Goal: Task Accomplishment & Management: Complete application form

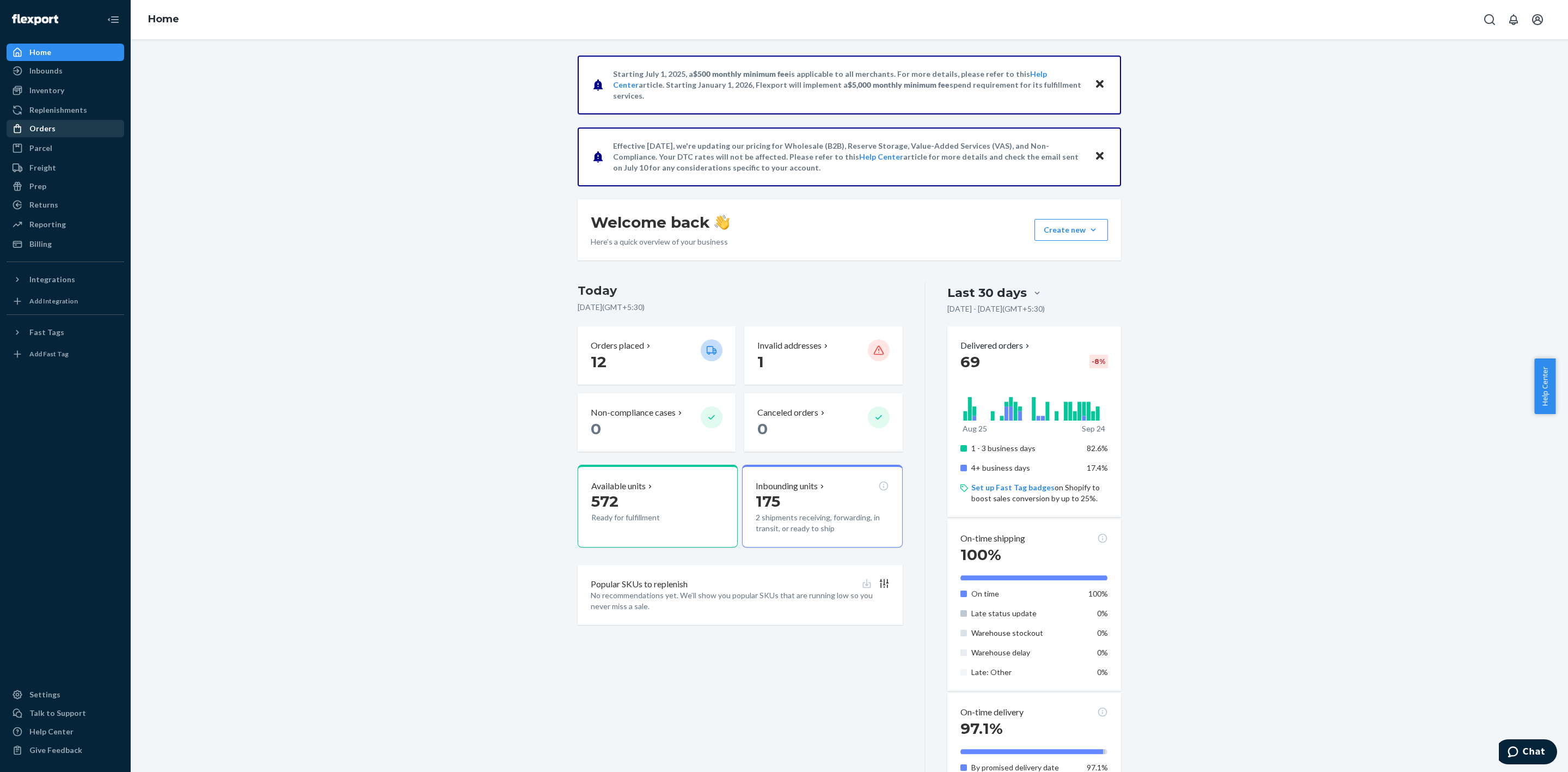
drag, startPoint x: 56, startPoint y: 125, endPoint x: 65, endPoint y: 123, distance: 9.2
click at [56, 125] on div "Orders" at bounding box center [65, 128] width 116 height 15
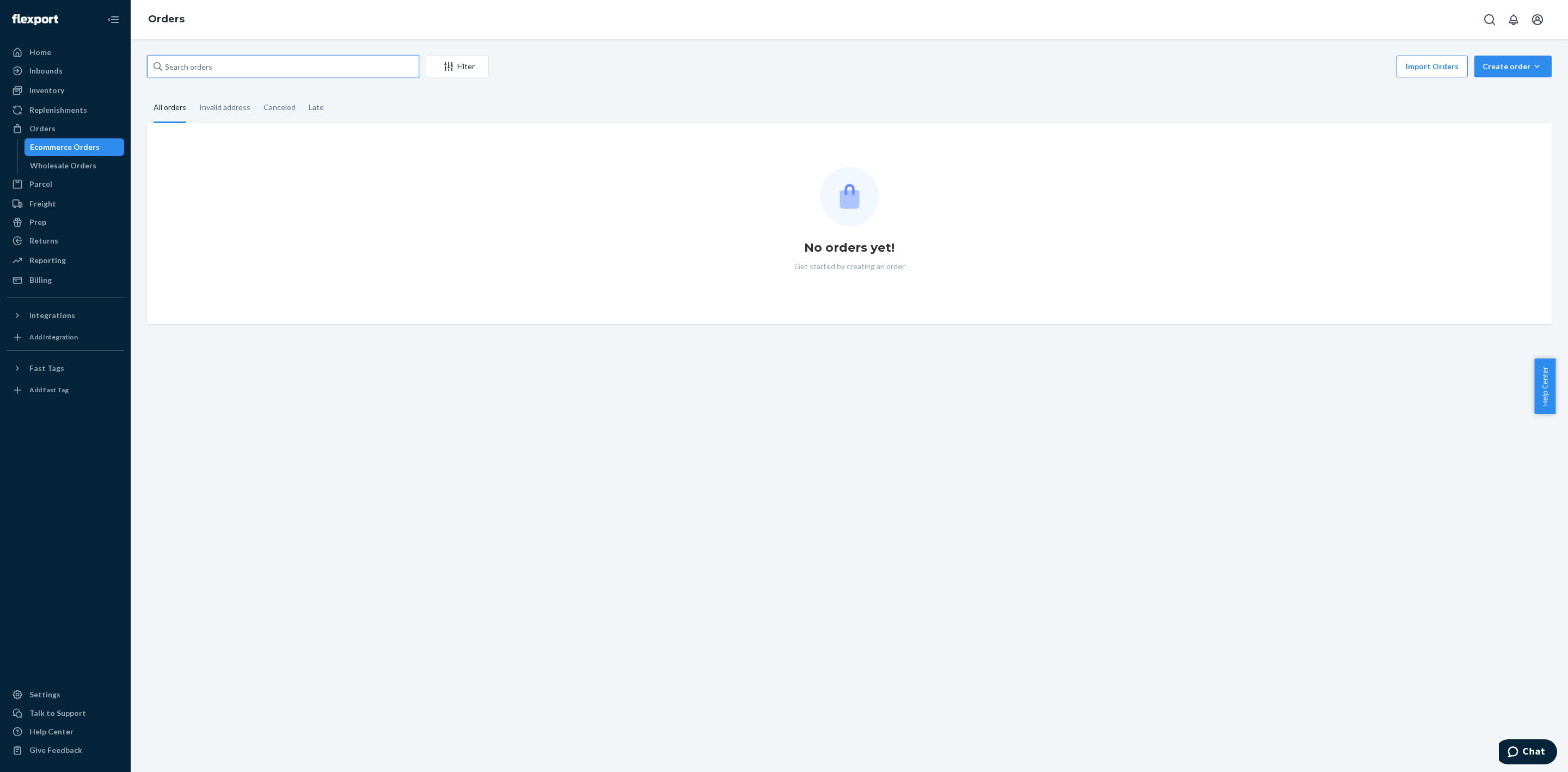
click at [245, 72] on input "text" at bounding box center [283, 66] width 272 height 22
paste input "[PERSON_NAME]"
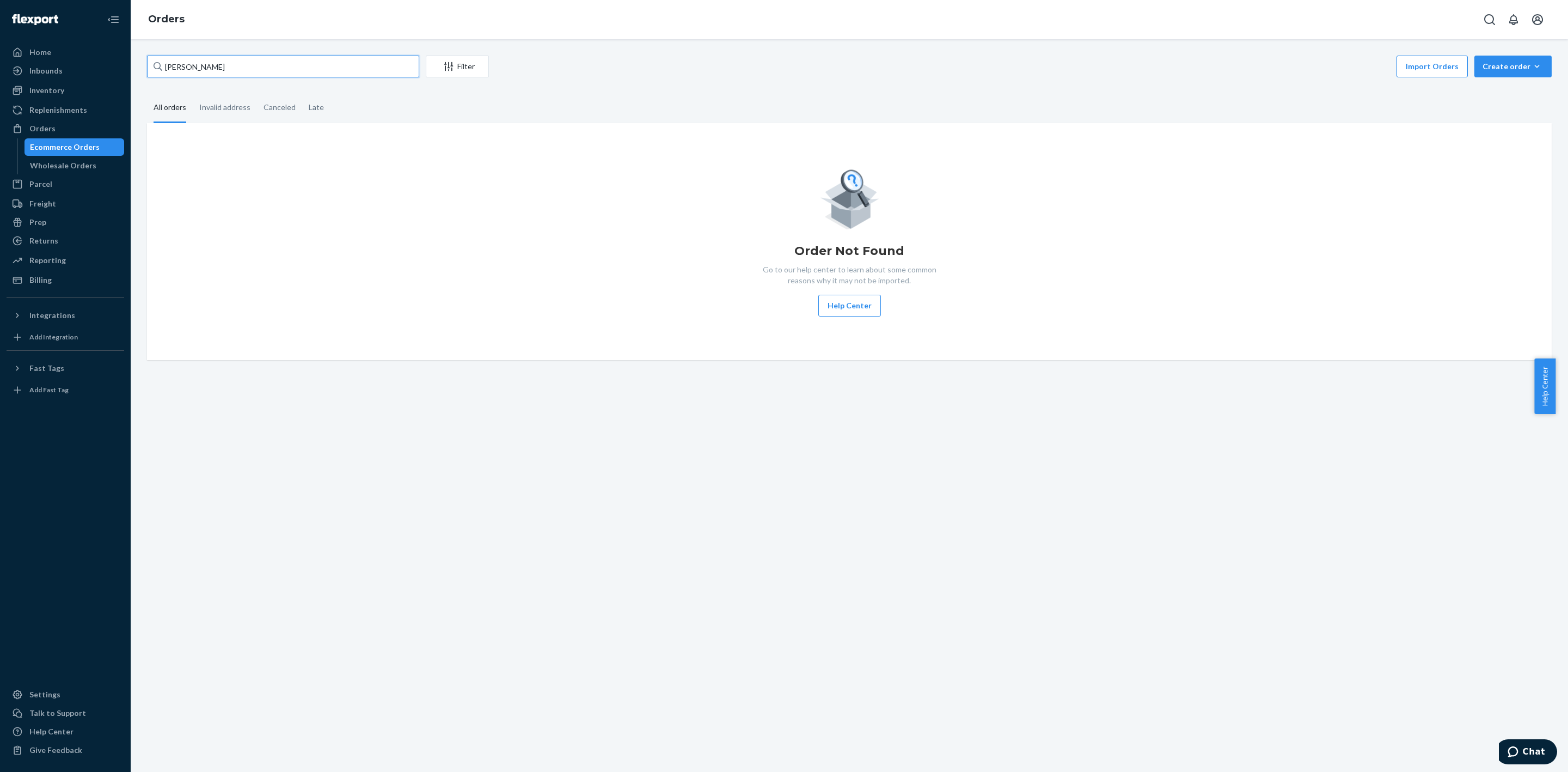
click at [350, 65] on input "[PERSON_NAME]" at bounding box center [283, 66] width 272 height 22
paste input "[EMAIL_ADDRESS][DOMAIN_NAME]"
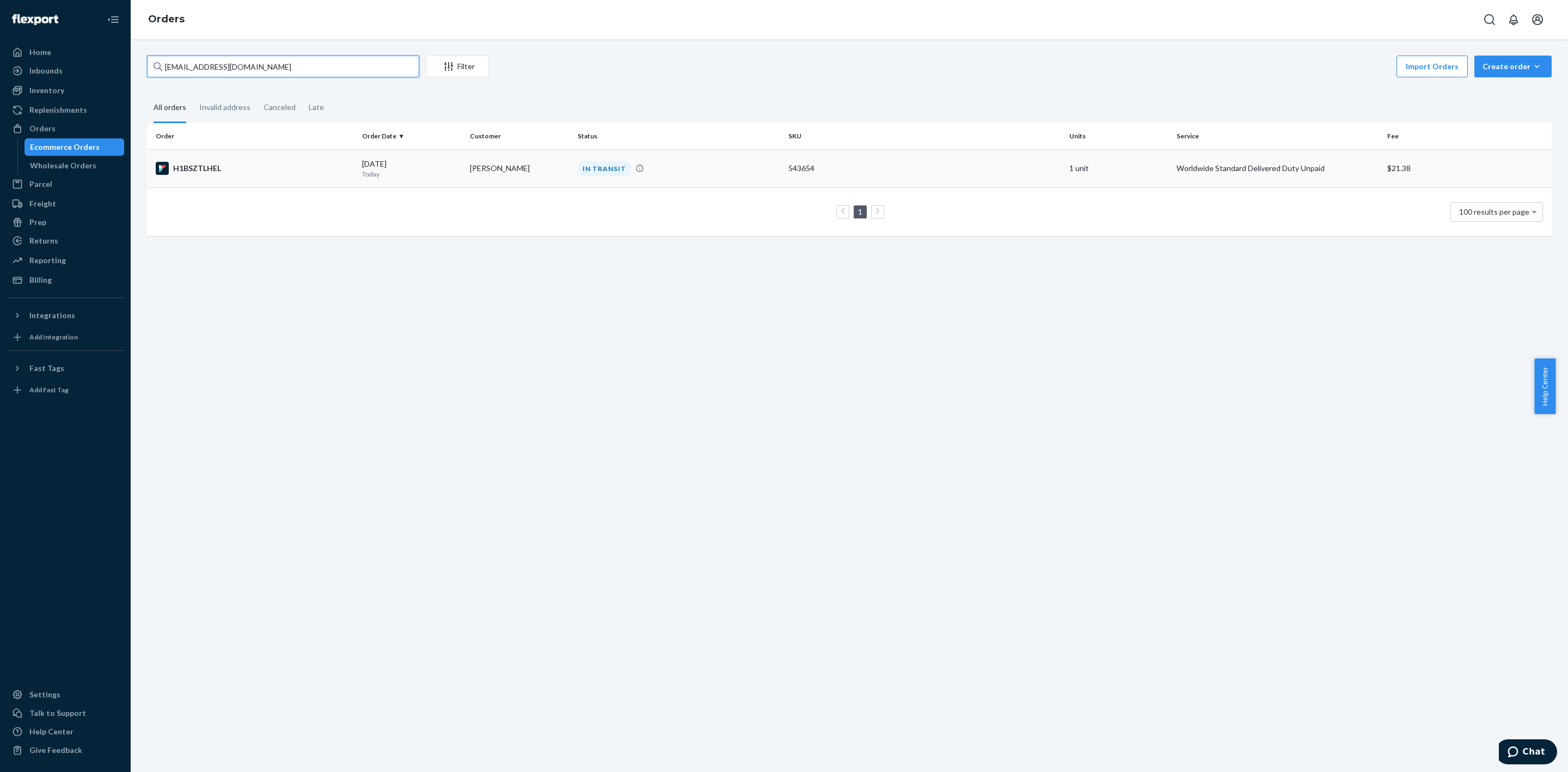
type input "[EMAIL_ADDRESS][DOMAIN_NAME]"
click at [636, 167] on icon at bounding box center [639, 167] width 7 height 7
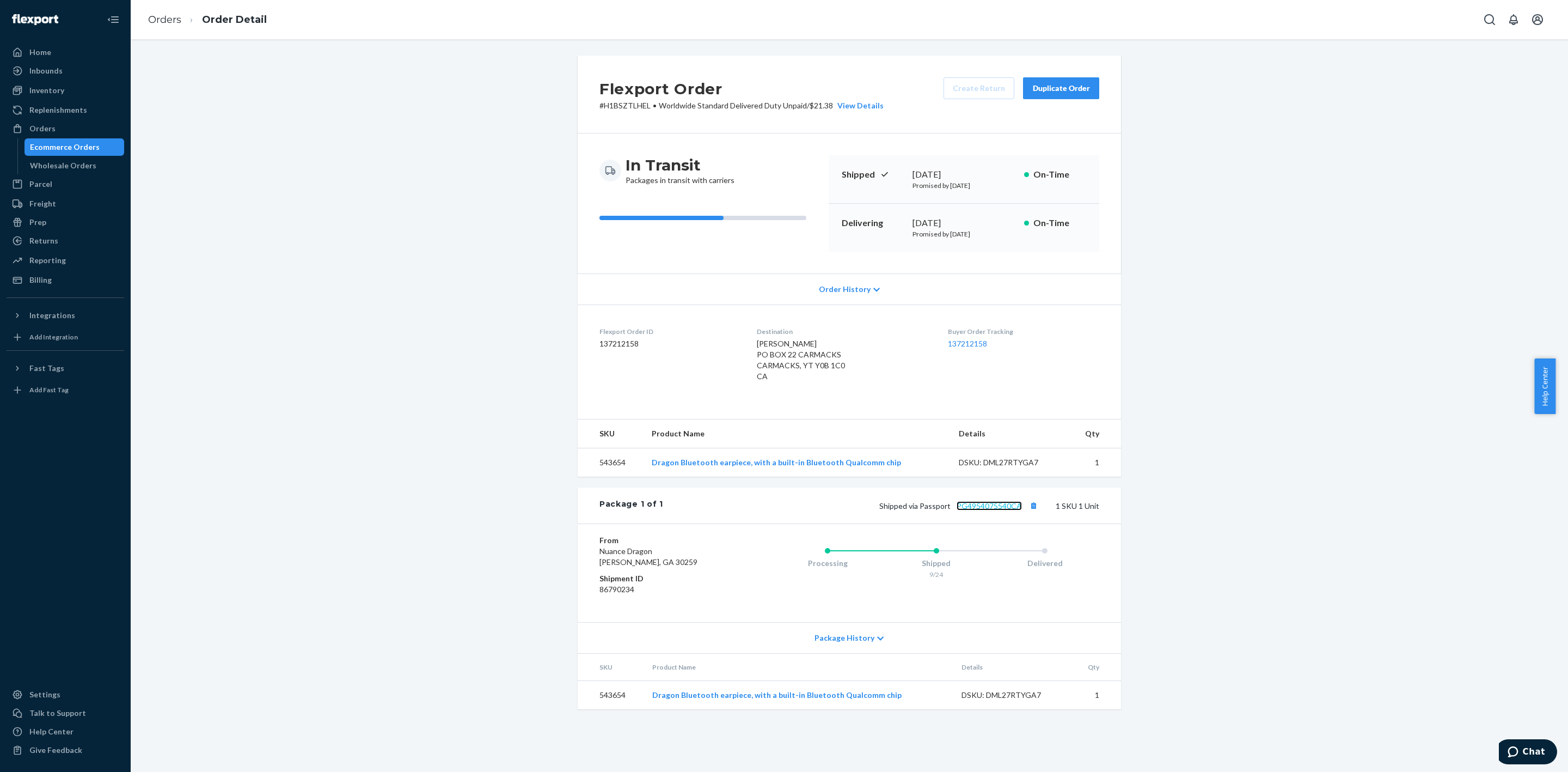
click at [980, 505] on link "PG4954075540CA" at bounding box center [989, 506] width 65 height 9
click at [36, 130] on div "Orders" at bounding box center [43, 128] width 26 height 11
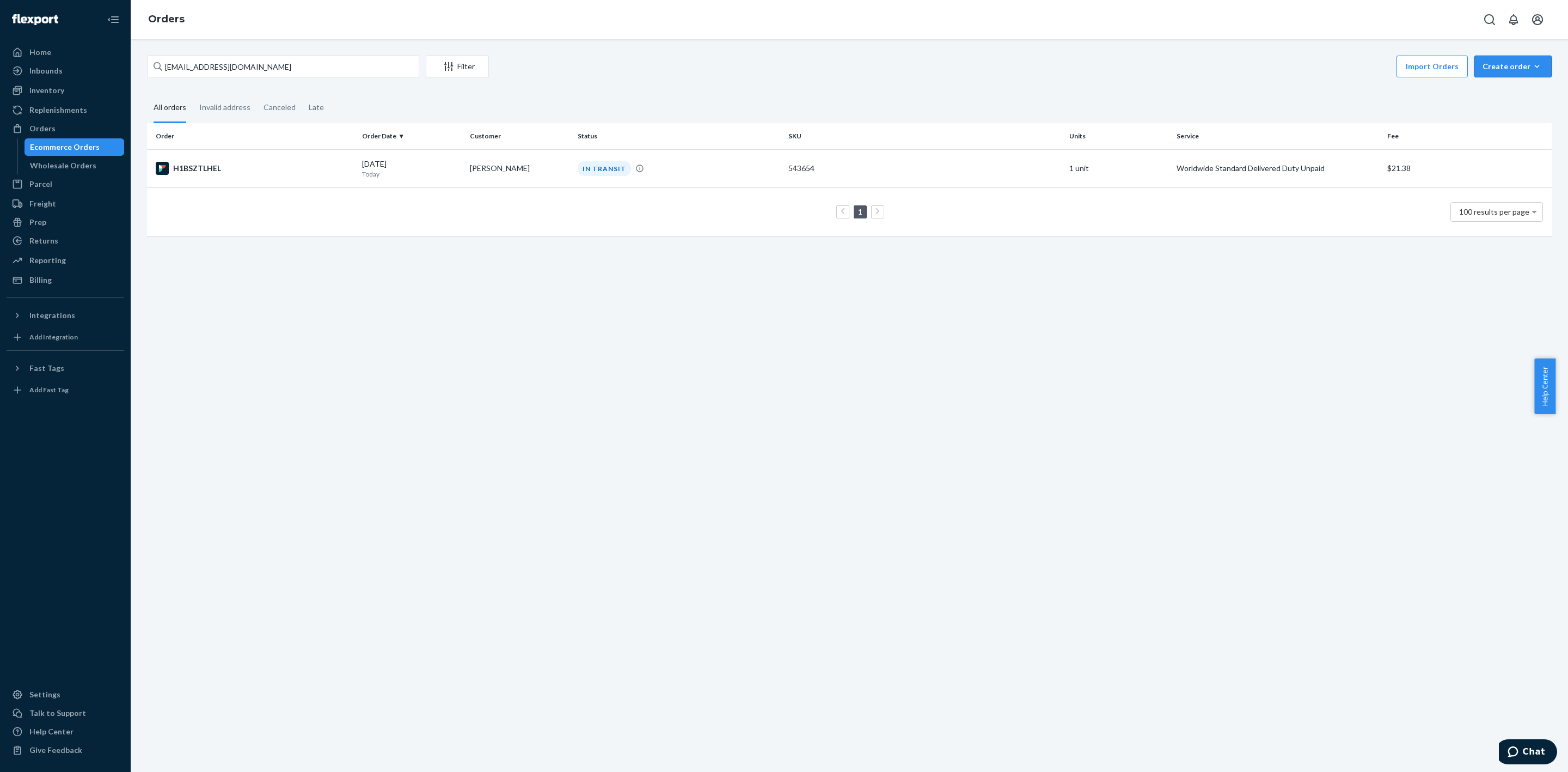
click at [1535, 65] on icon "button" at bounding box center [1538, 66] width 5 height 3
click at [1506, 83] on span "Ecommerce order" at bounding box center [1484, 79] width 60 height 8
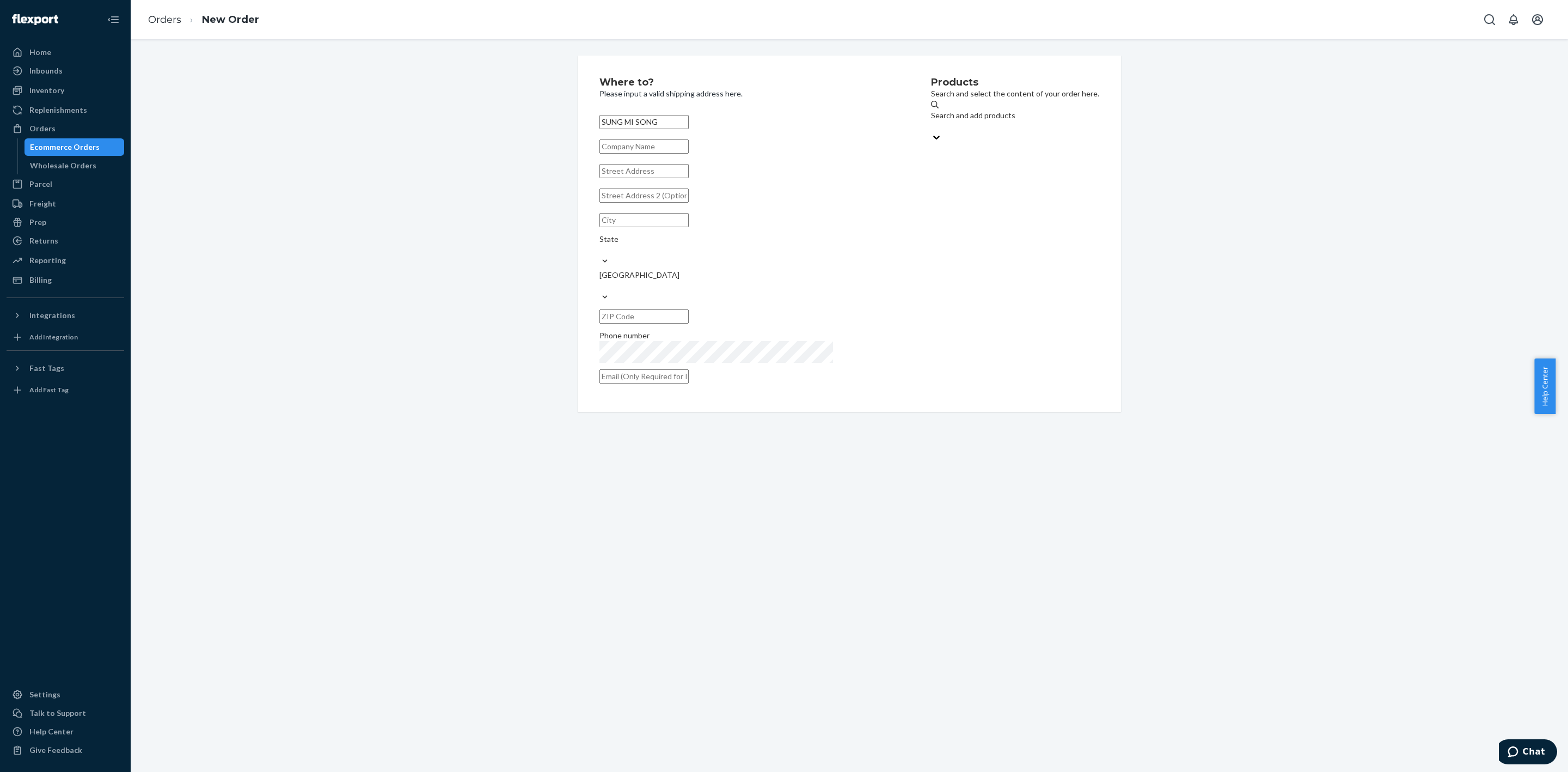
type input "SUNG MI SONG"
click at [640, 178] on input "text" at bounding box center [644, 171] width 89 height 14
paste input "[STREET_ADDRESS]"
type input "[STREET_ADDRESS]"
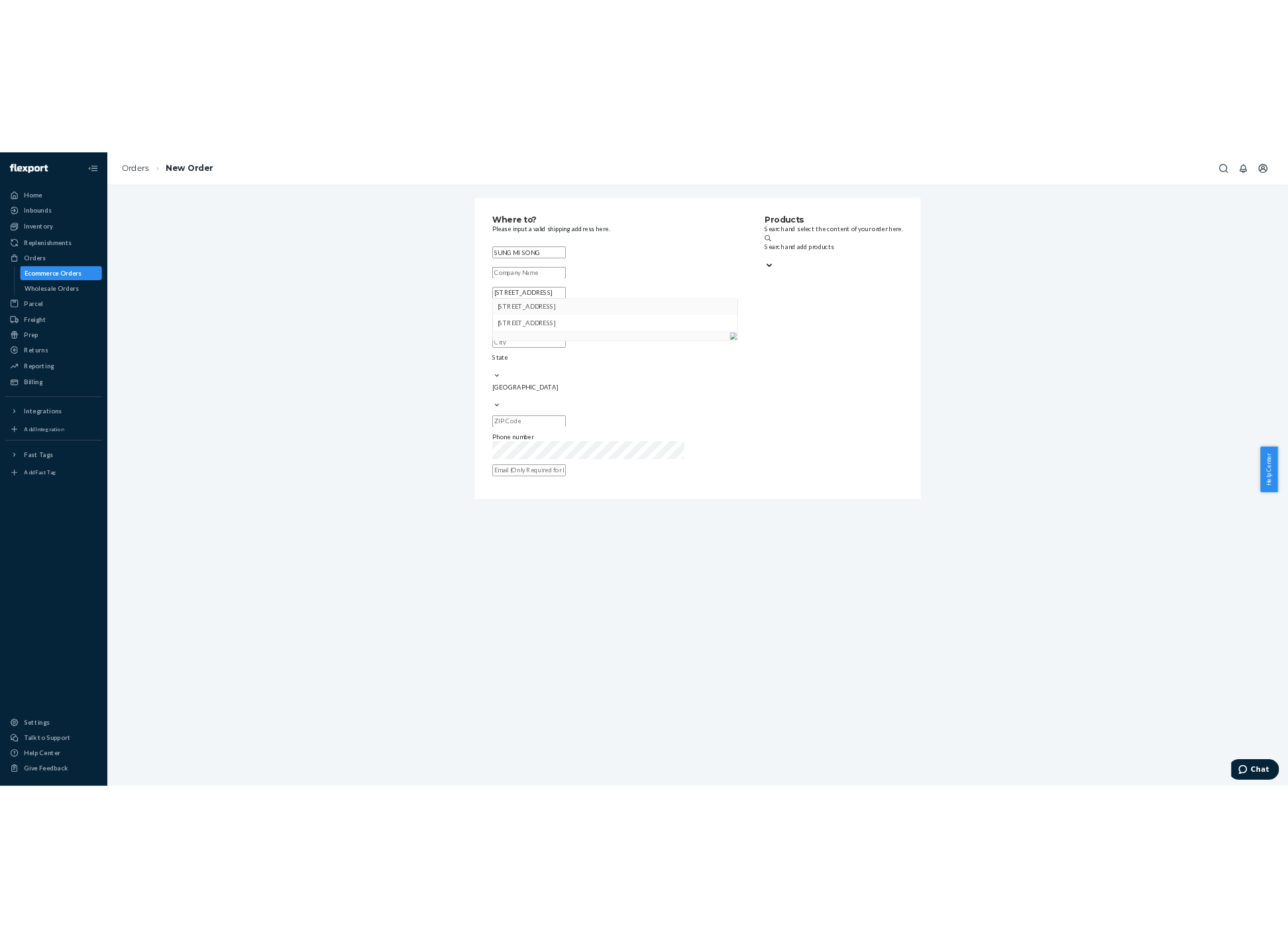
scroll to position [0, 0]
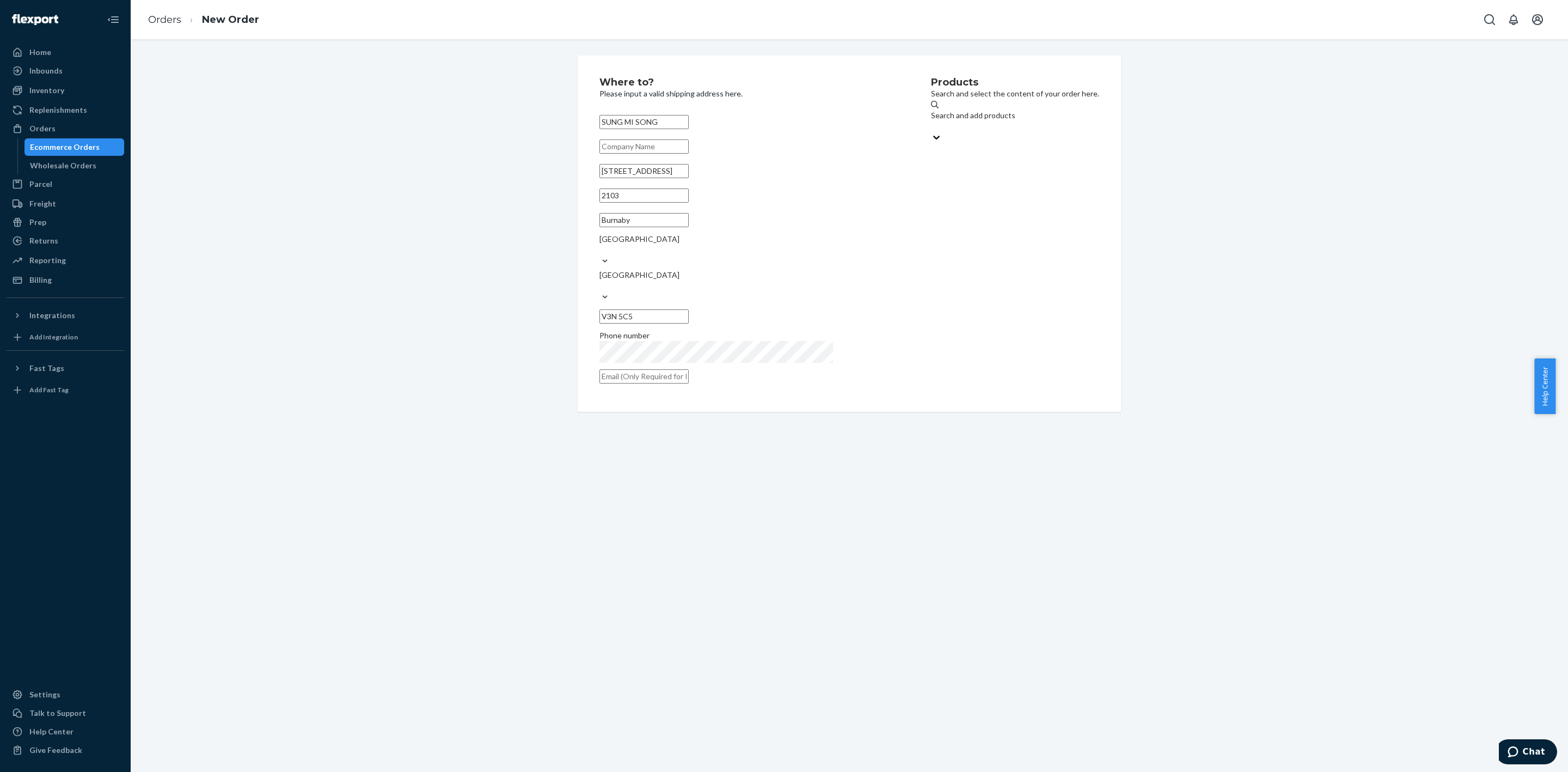
click at [689, 369] on input "text" at bounding box center [644, 376] width 89 height 14
paste input "[EMAIL_ADDRESS][DOMAIN_NAME]"
type input "[EMAIL_ADDRESS][DOMAIN_NAME]"
click at [935, 118] on div "Search and add products" at bounding box center [1015, 115] width 169 height 11
click at [932, 121] on input "Search and add products" at bounding box center [931, 126] width 1 height 11
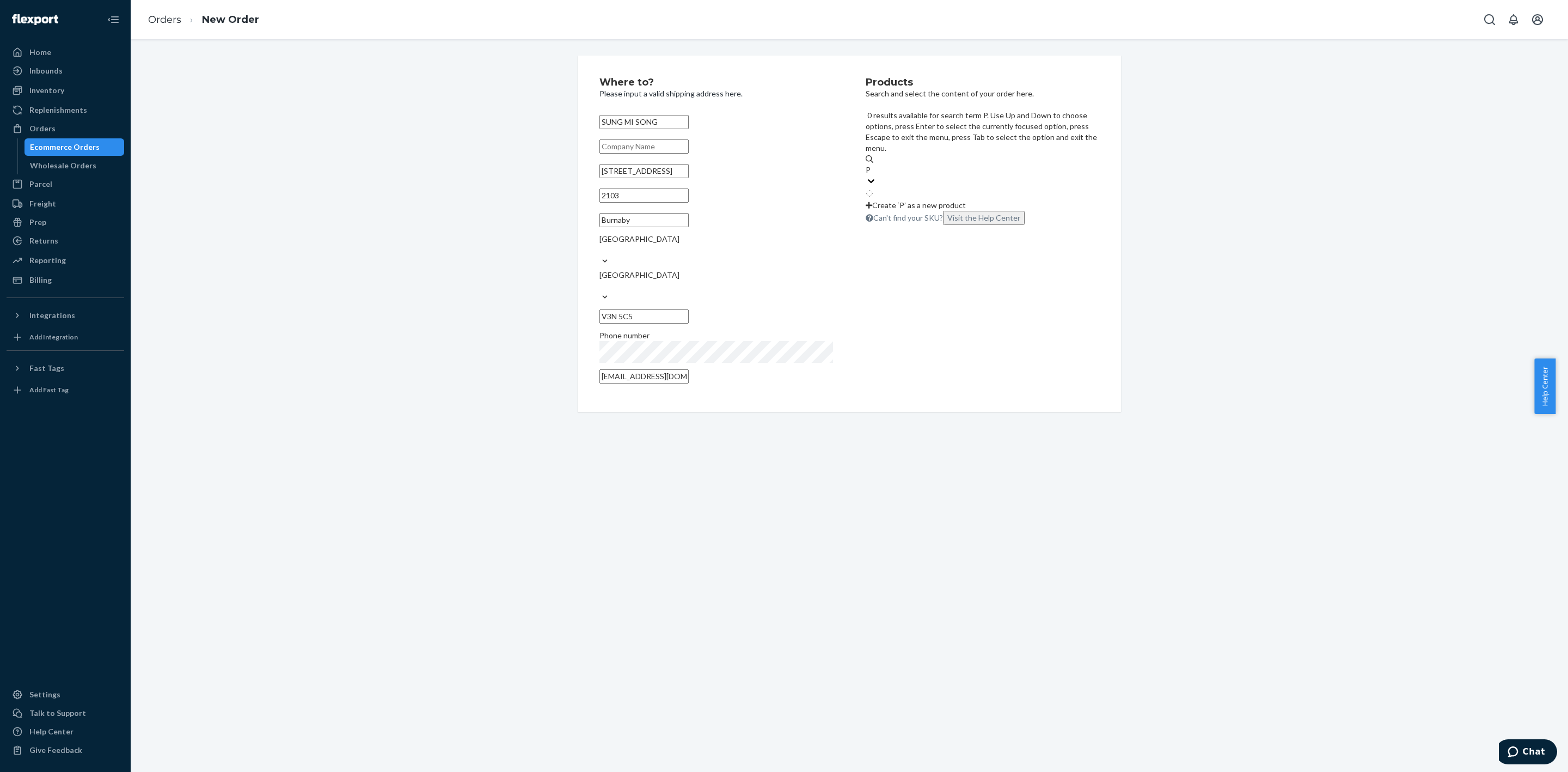
type input "PO"
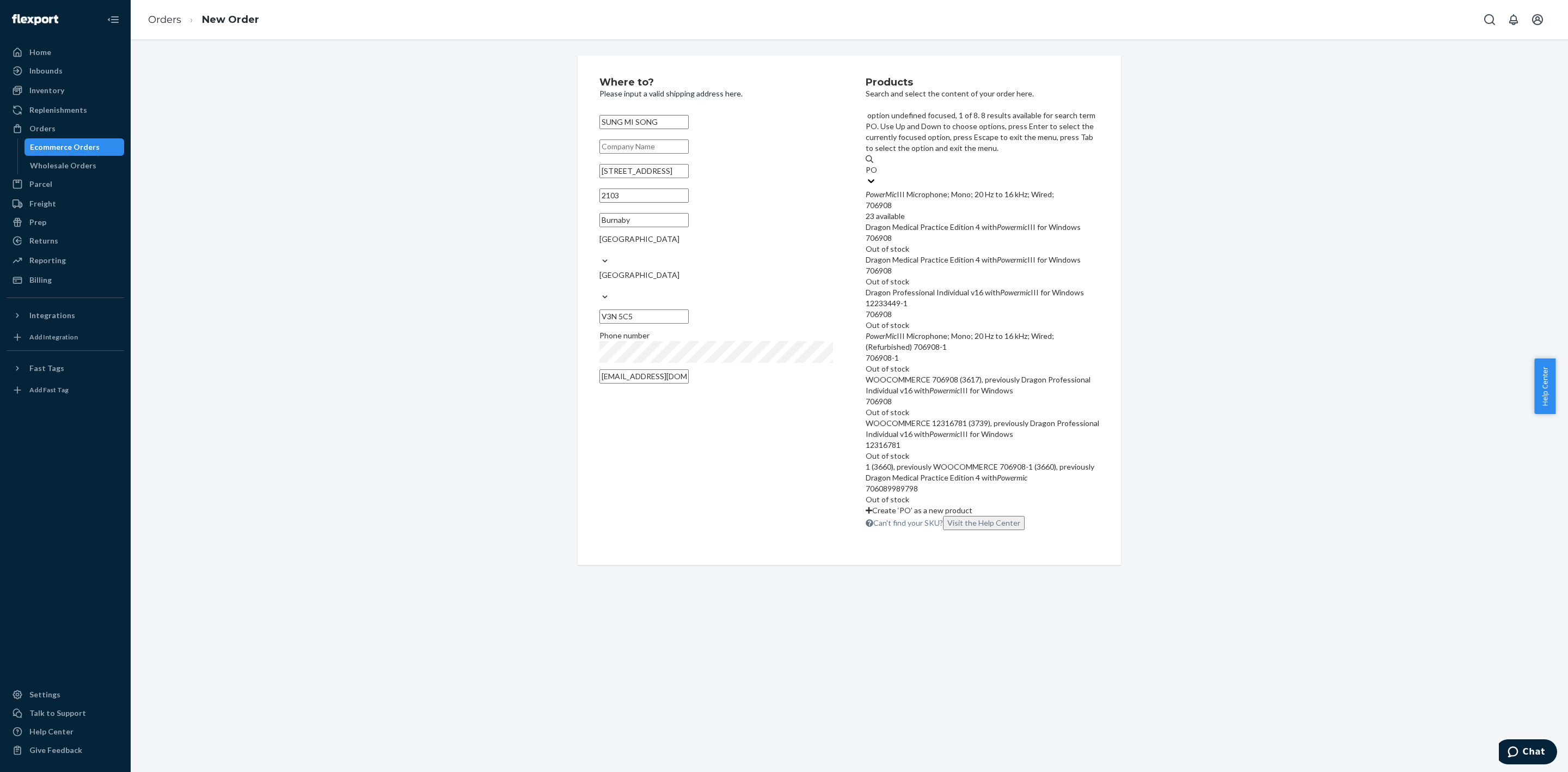
click at [964, 189] on div "PowerMic III Microphone; Mono; 20 Hz to 16 kHz; Wired;" at bounding box center [982, 194] width 233 height 11
click at [878, 164] on input "PO" at bounding box center [872, 169] width 12 height 11
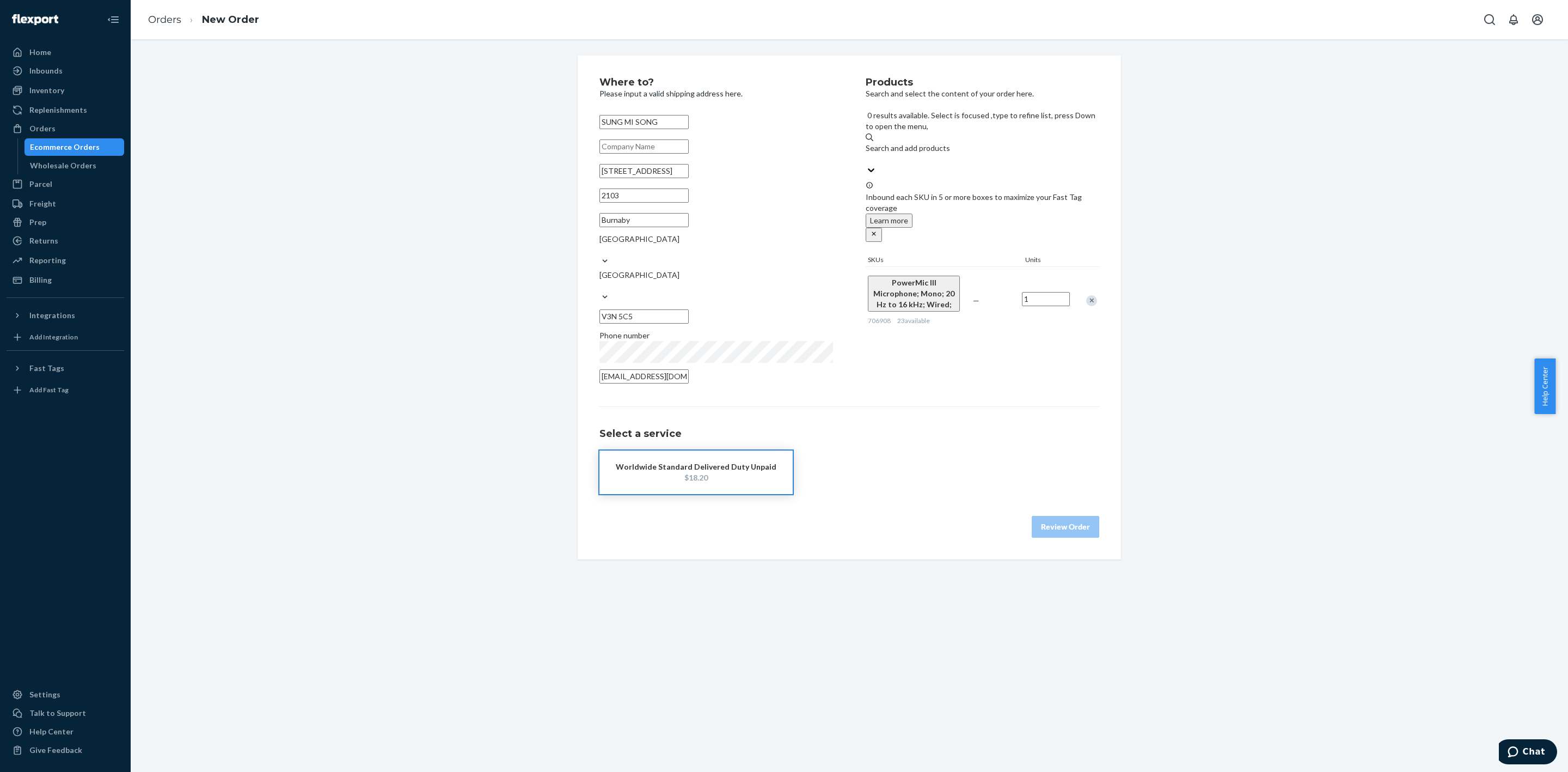
click at [730, 473] on div "$18.20" at bounding box center [696, 478] width 160 height 11
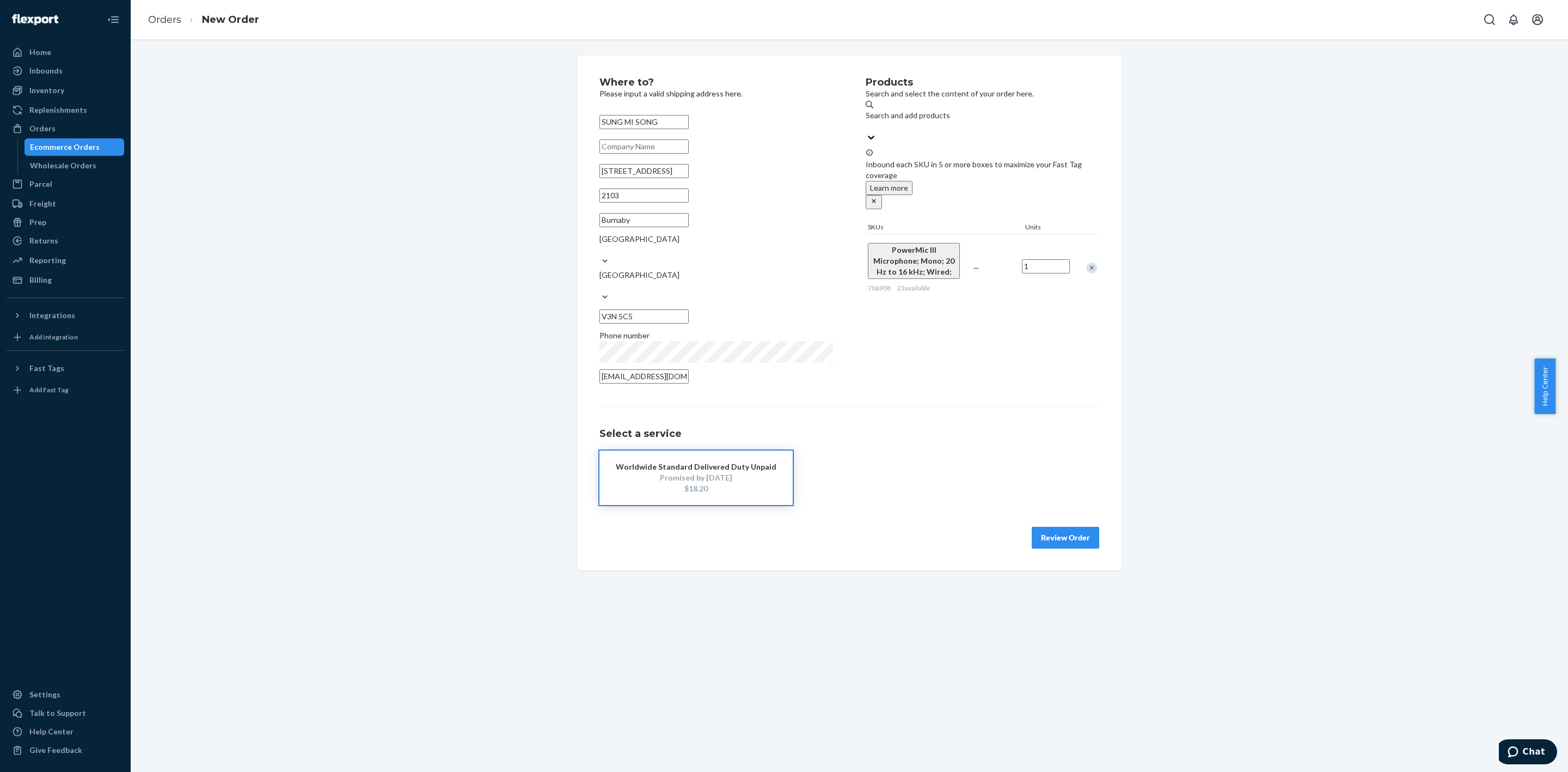
click at [1032, 527] on button "Review Order" at bounding box center [1065, 537] width 67 height 22
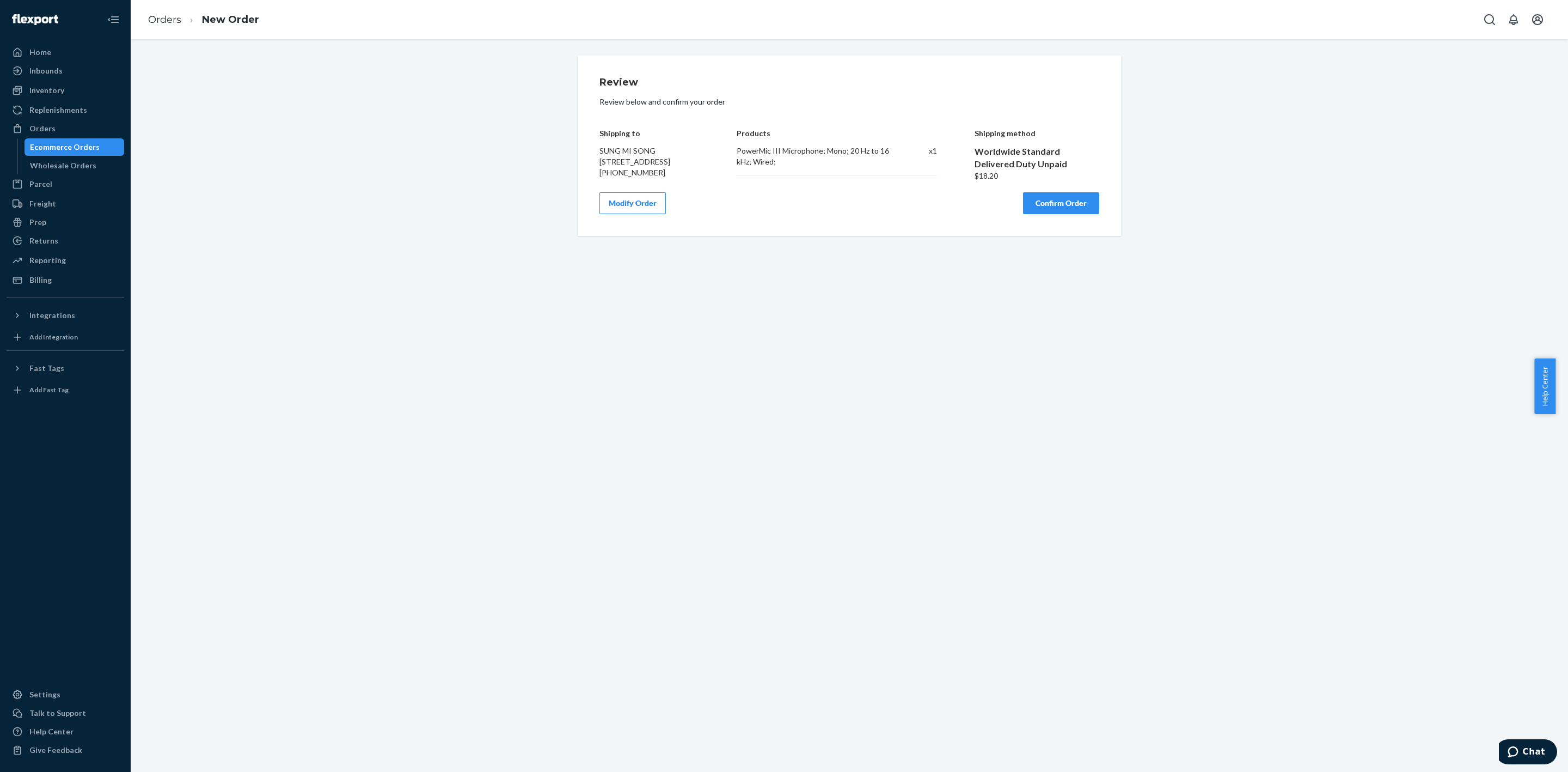
click at [1048, 214] on button "Confirm Order" at bounding box center [1061, 203] width 76 height 22
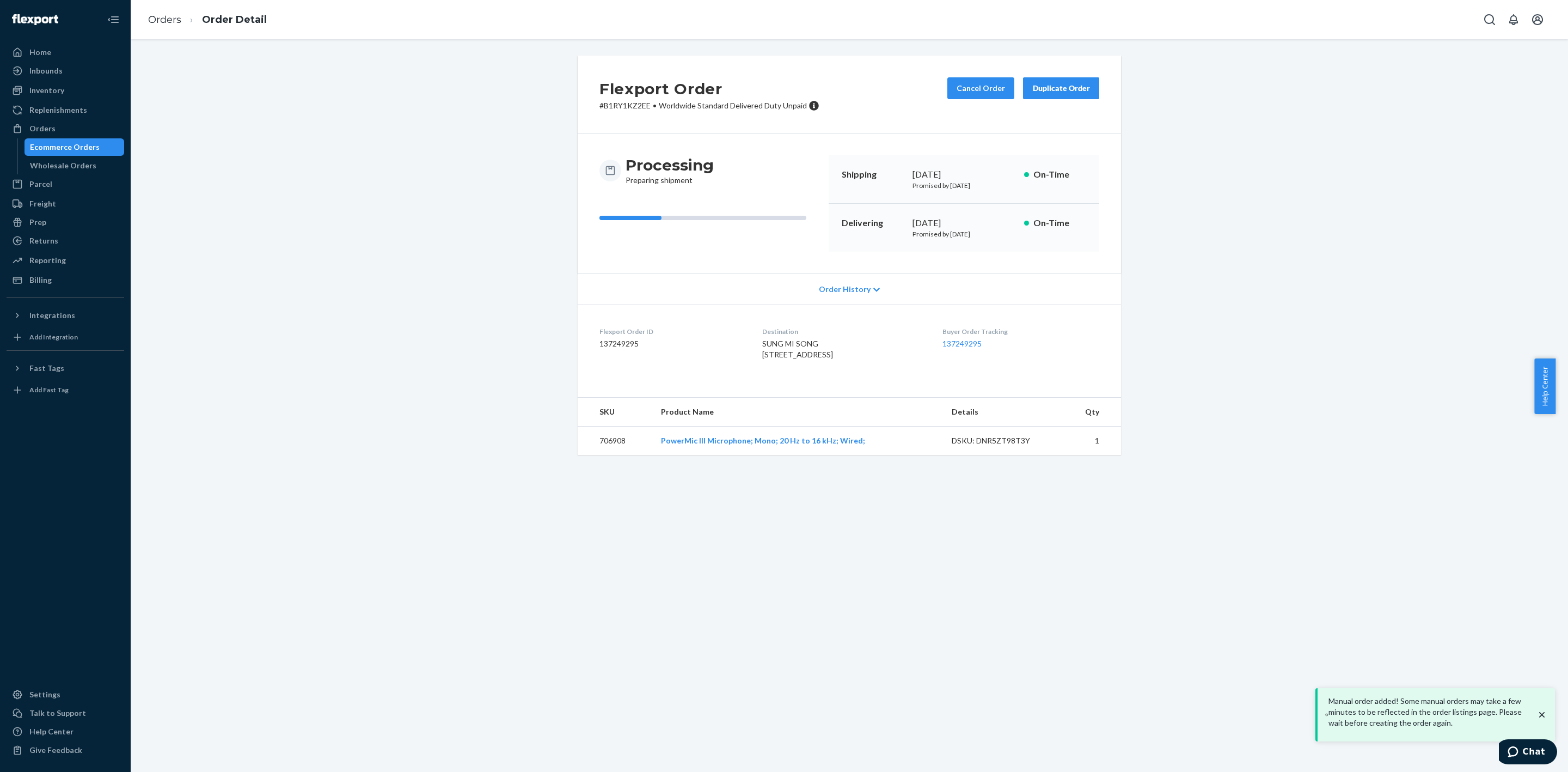
click at [1417, 267] on div "Flexport Order # B1RY1KZ2EE • Worldwide Standard Delivered Duty Unpaid Cancel O…" at bounding box center [850, 261] width 1421 height 412
click at [57, 131] on div "Orders" at bounding box center [65, 128] width 116 height 15
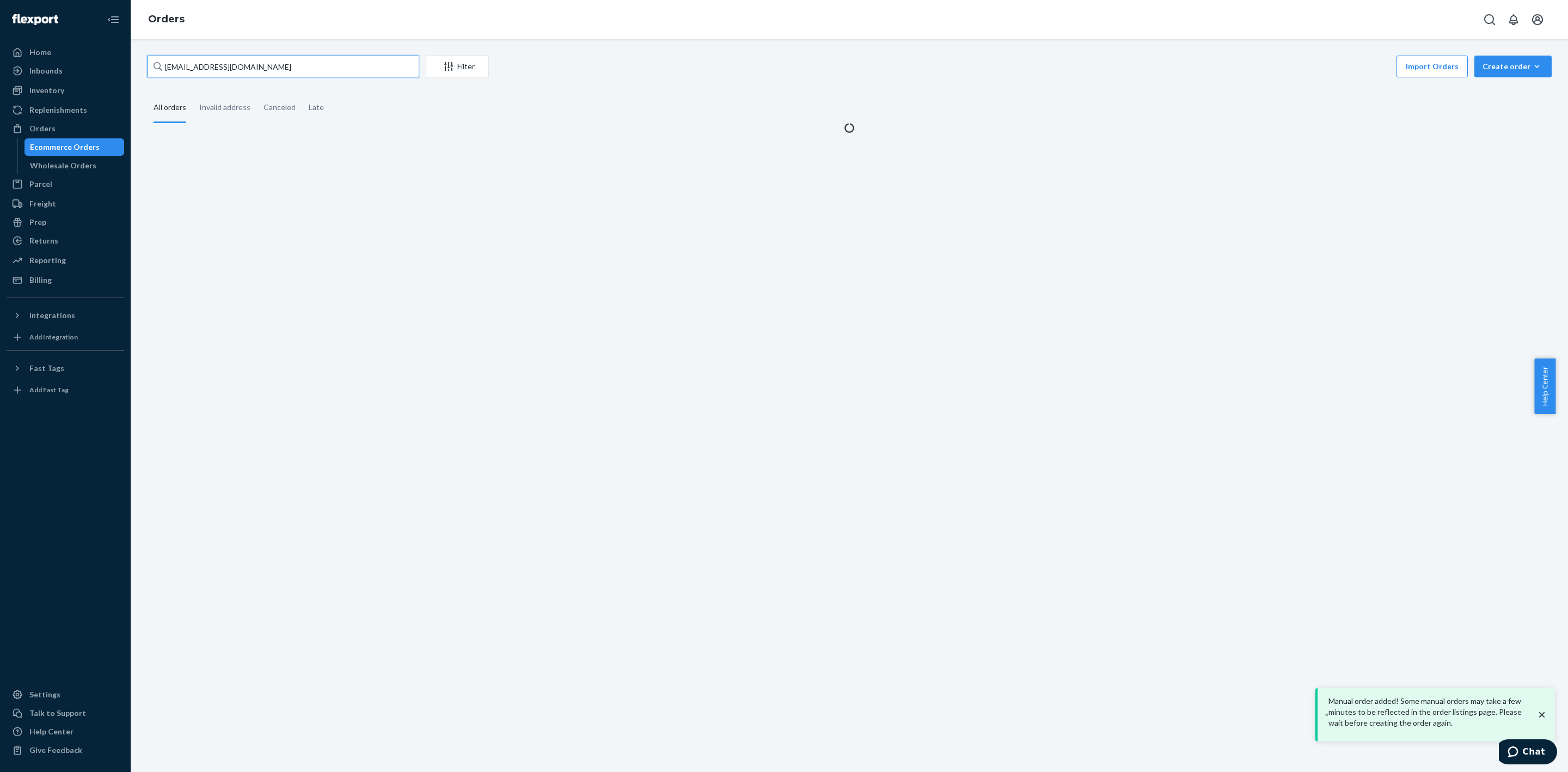
click at [253, 76] on input "[EMAIL_ADDRESS][DOMAIN_NAME]" at bounding box center [283, 66] width 272 height 22
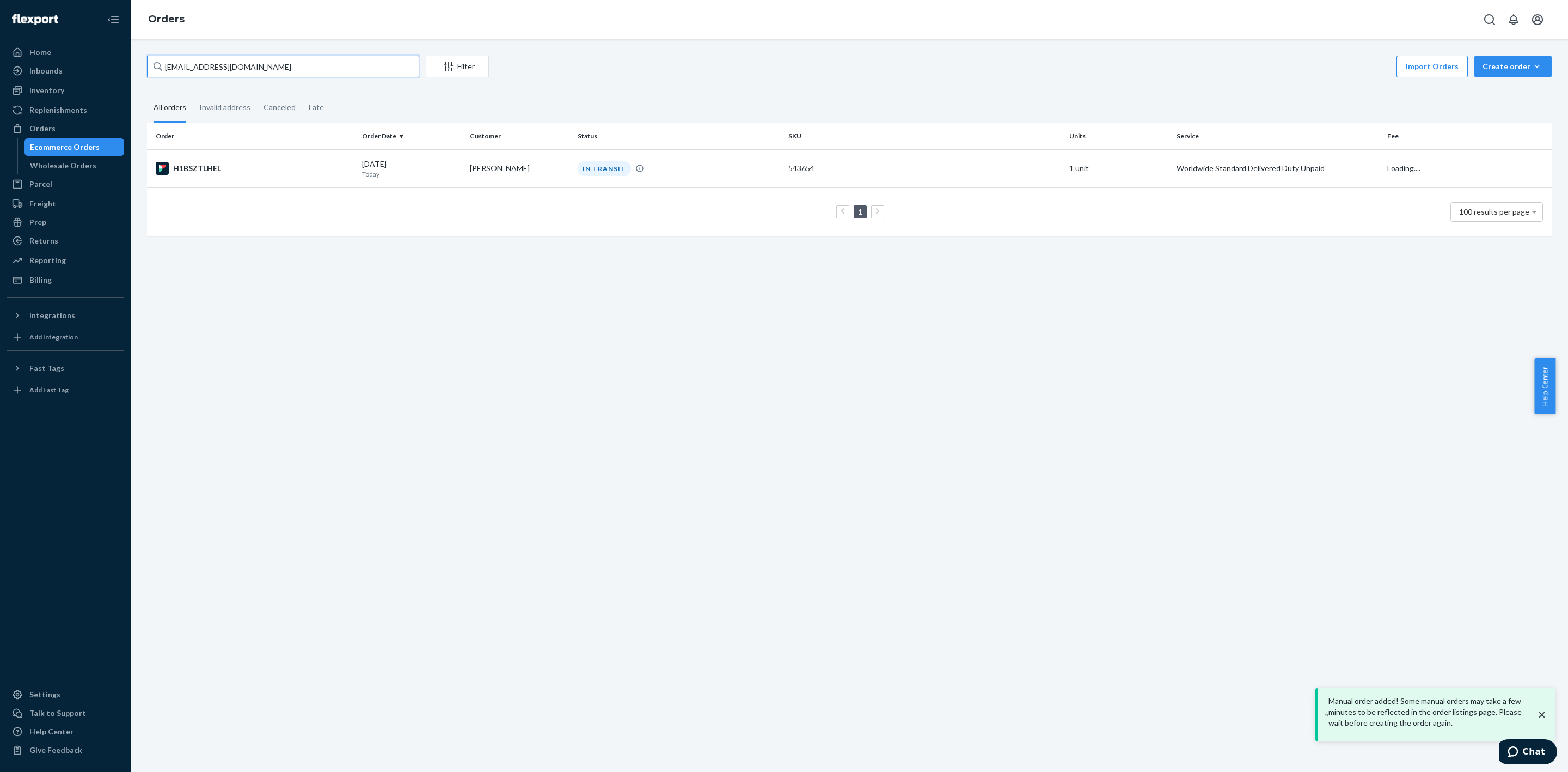
click at [253, 76] on input "[EMAIL_ADDRESS][DOMAIN_NAME]" at bounding box center [283, 66] width 272 height 22
paste input "[PERSON_NAME]"
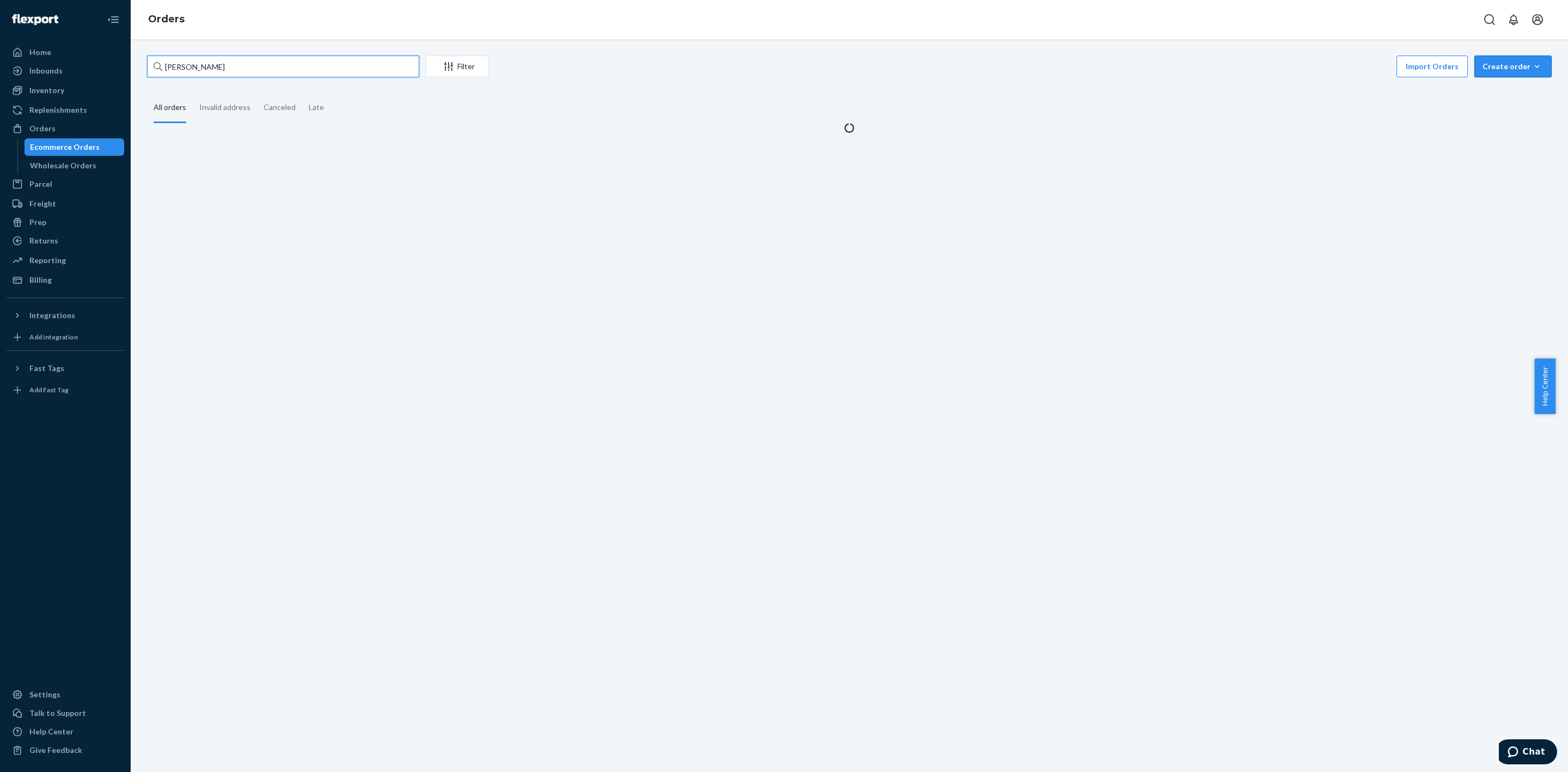
type input "[PERSON_NAME]"
click at [1496, 66] on div "Create order" at bounding box center [1513, 66] width 61 height 11
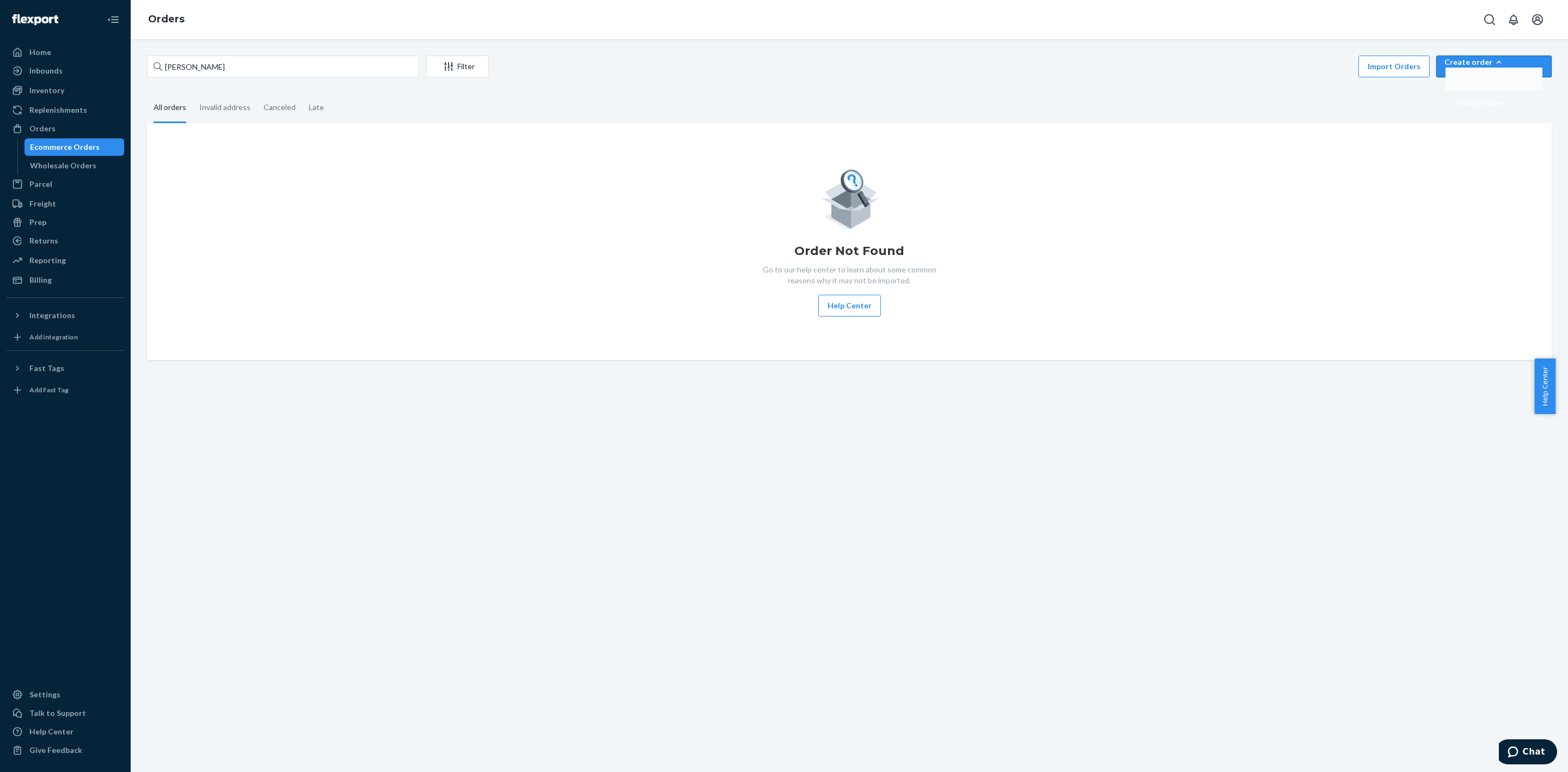
click at [1496, 83] on span "Ecommerce order" at bounding box center [1484, 79] width 60 height 8
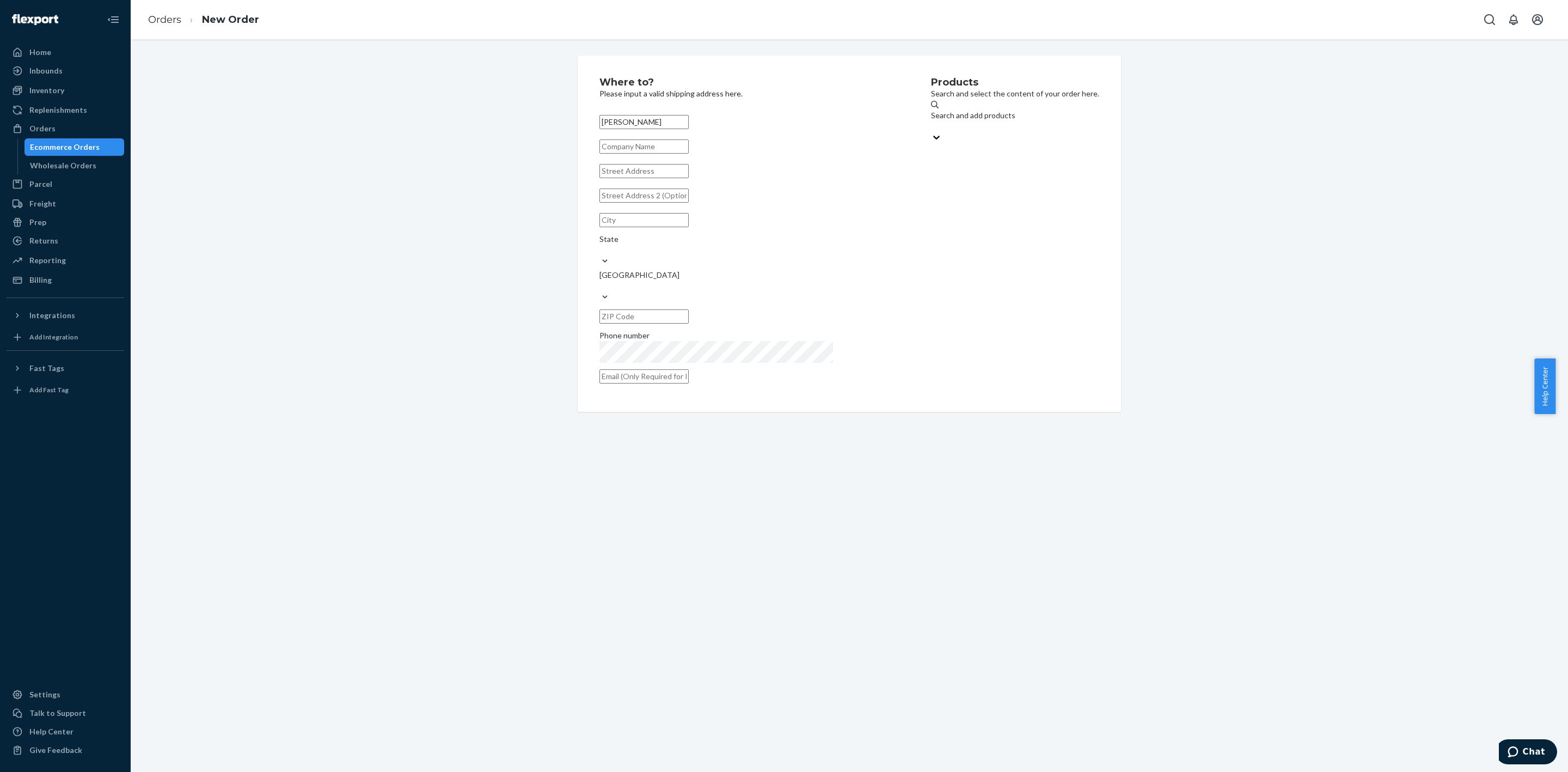
type input "[PERSON_NAME]"
click at [635, 178] on input "text" at bounding box center [644, 171] width 89 height 14
paste input "[STREET_ADDRESS]"
type input "[STREET_ADDRESS]"
click at [672, 154] on input "text" at bounding box center [644, 147] width 89 height 14
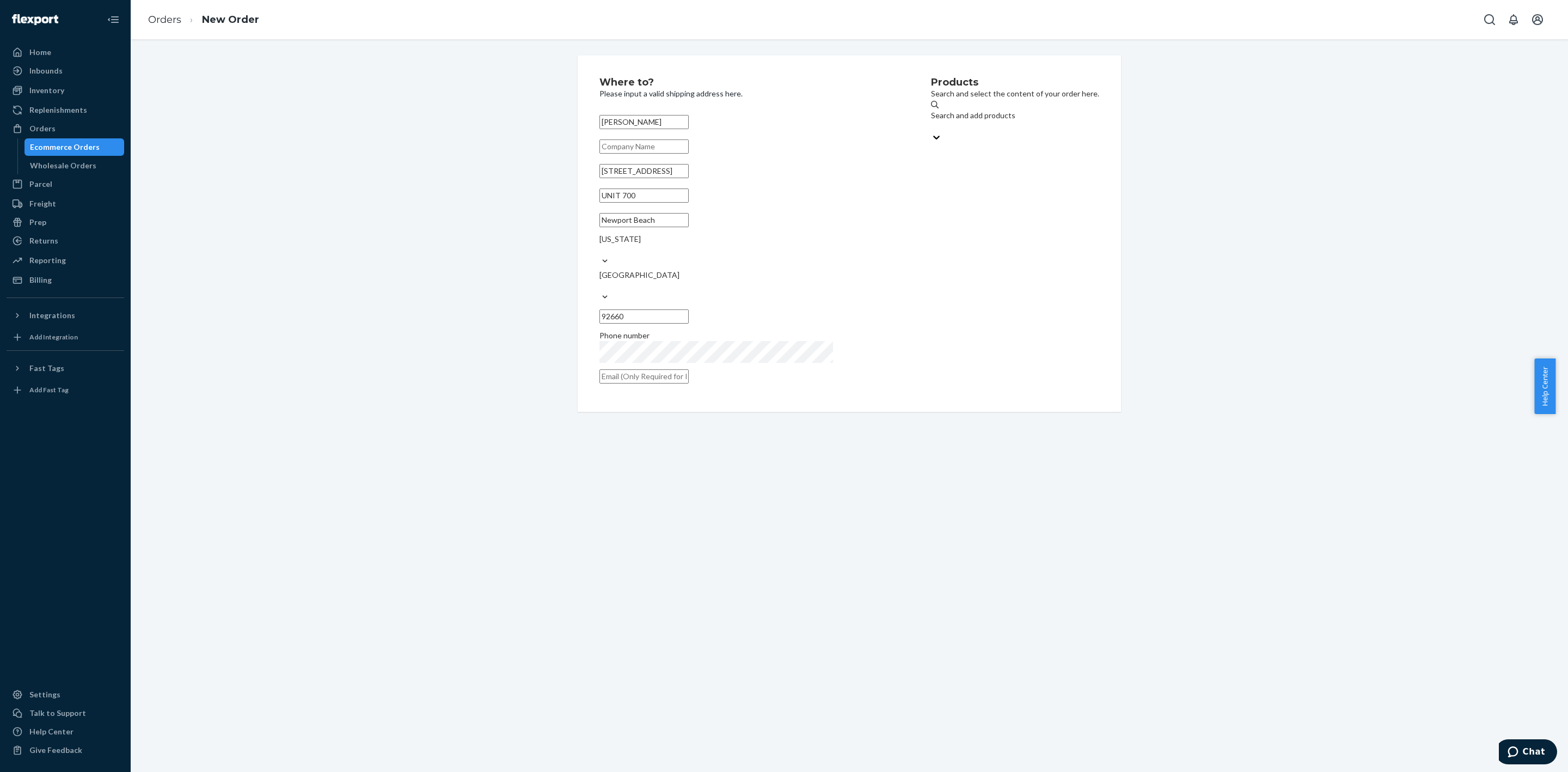
paste input "KBS Realty"
type input "KBS Realty"
click at [620, 369] on input "text" at bounding box center [644, 376] width 89 height 14
paste input "[EMAIL_ADDRESS][DOMAIN_NAME]"
type input "[EMAIL_ADDRESS][DOMAIN_NAME]"
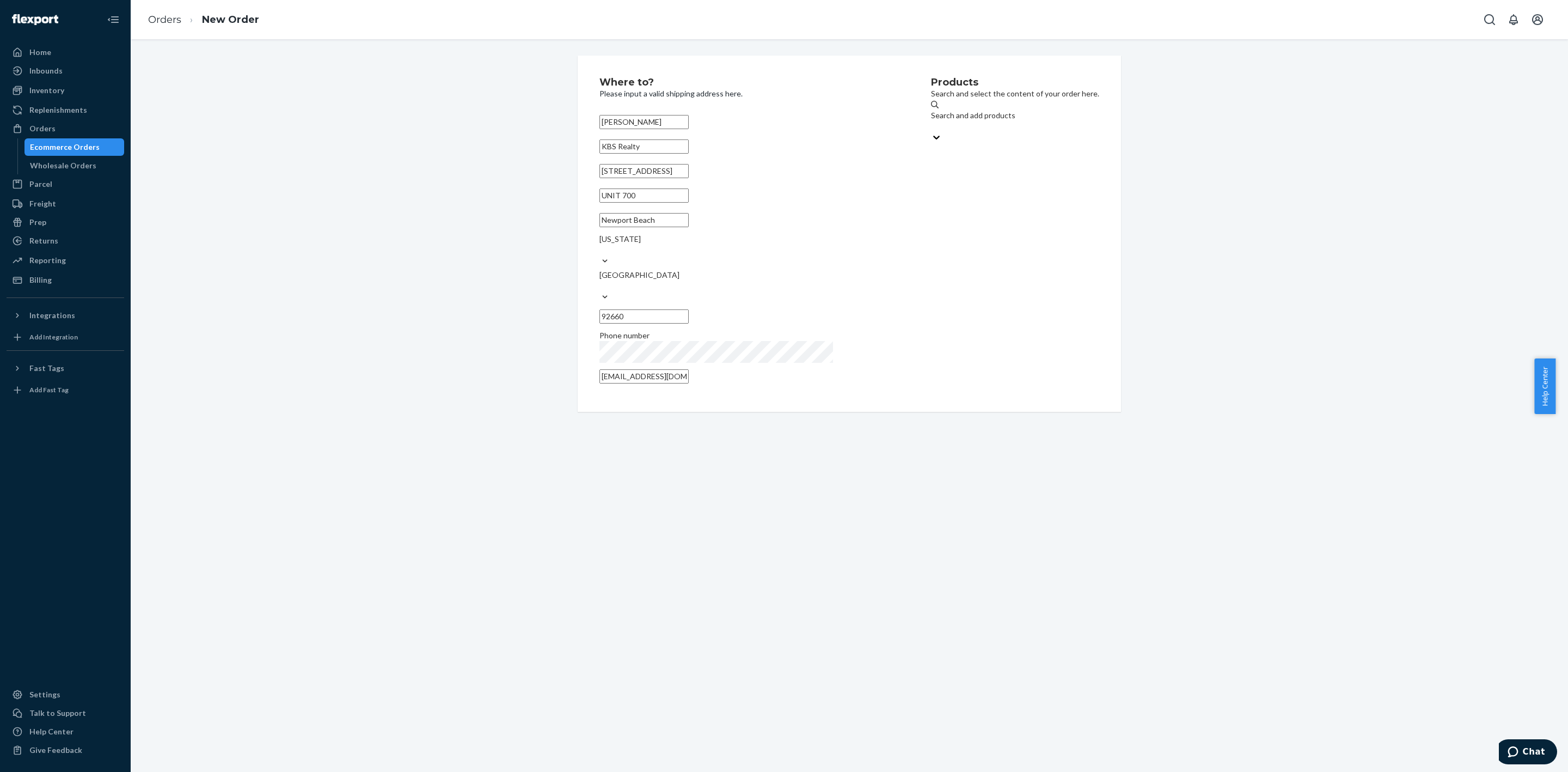
click at [931, 113] on div "Search and add products" at bounding box center [1015, 115] width 169 height 11
click at [931, 121] on input "Search and add products" at bounding box center [931, 126] width 1 height 11
type input "BLU"
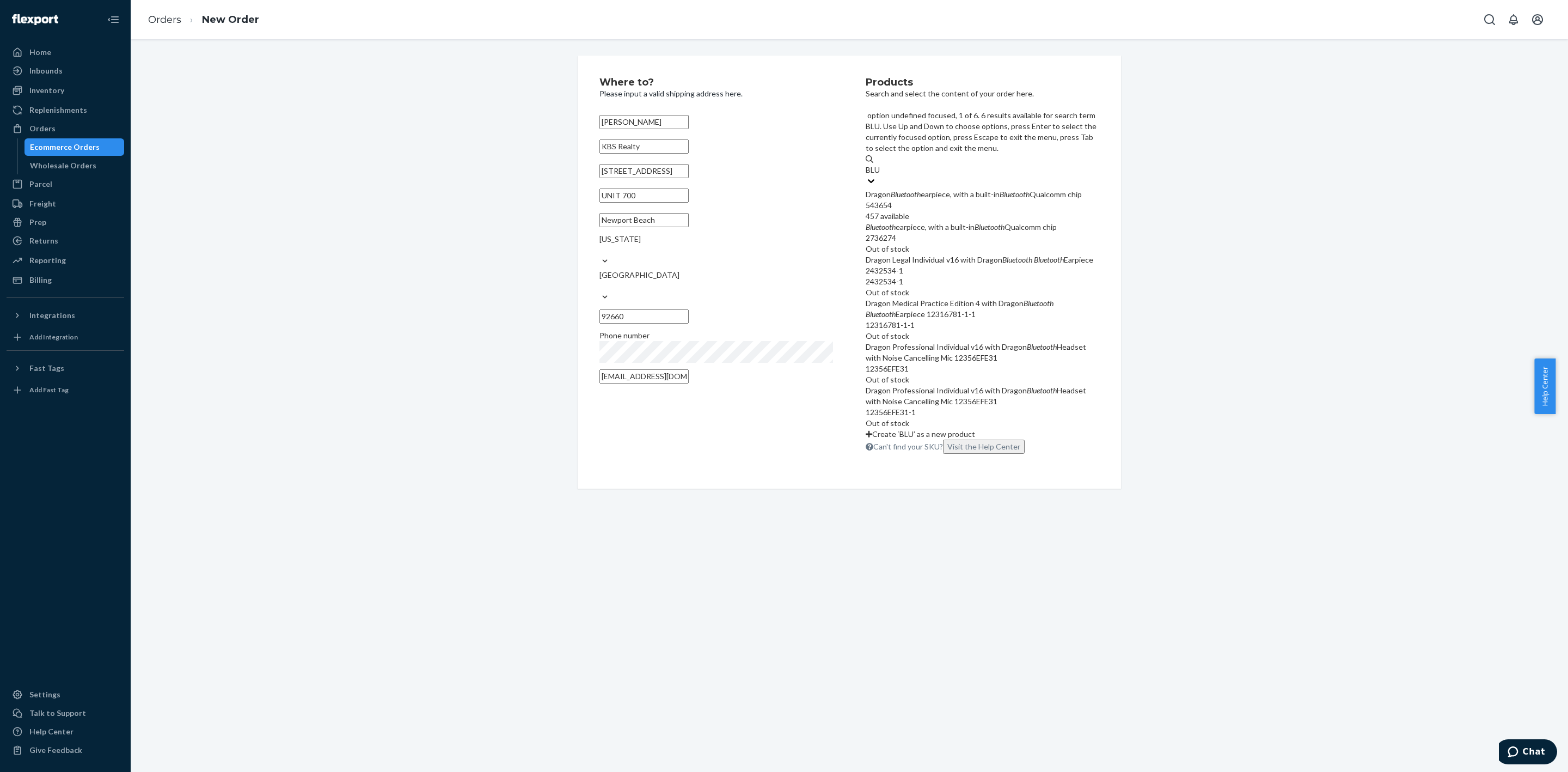
click at [945, 189] on div "Dragon Bluetooth earpiece, with a built-in Bluetooth Qualcomm chip" at bounding box center [982, 194] width 233 height 11
click at [881, 164] on input "BLU" at bounding box center [874, 169] width 15 height 11
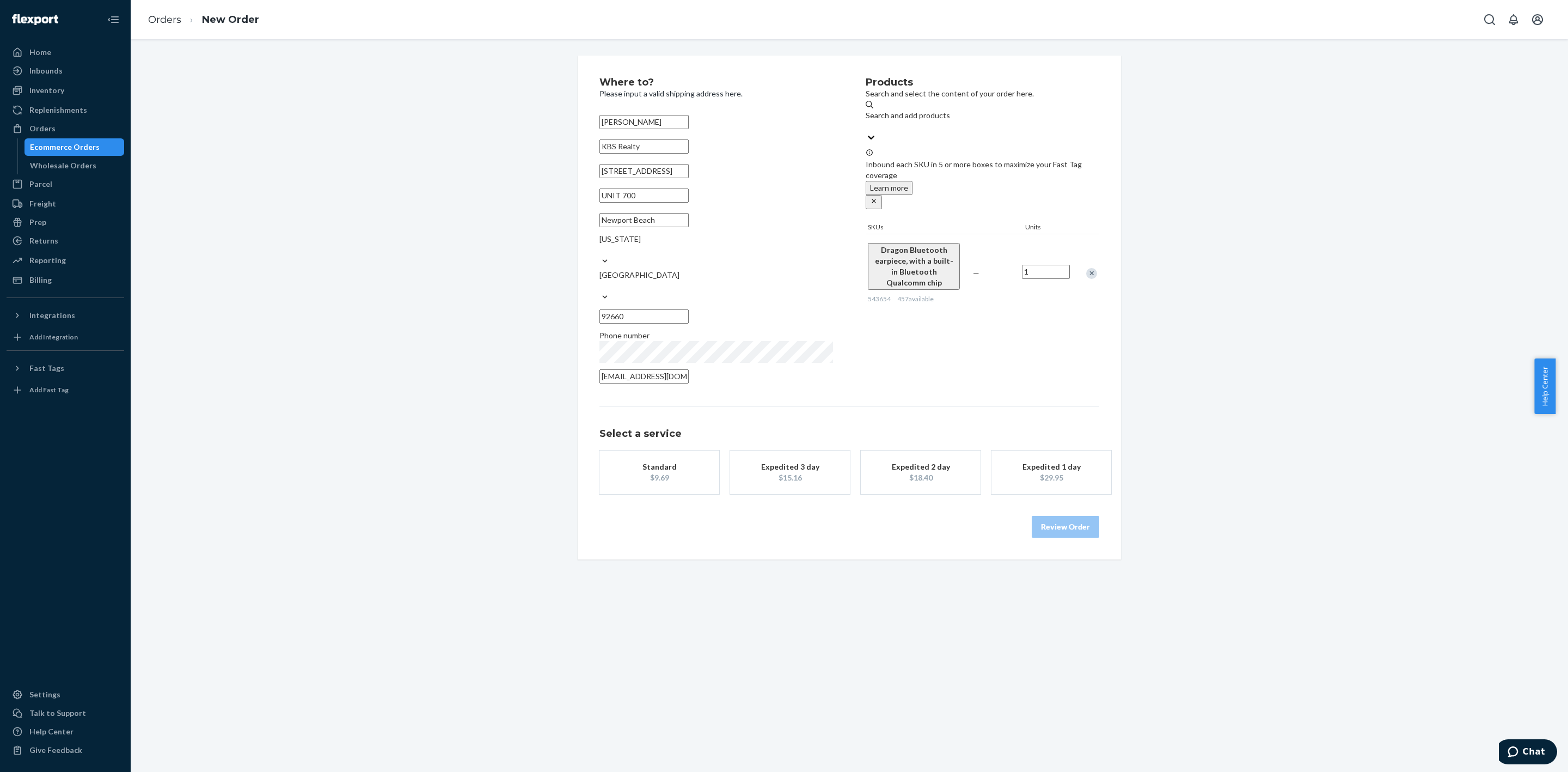
click at [786, 473] on div "$15.16" at bounding box center [790, 478] width 87 height 11
click at [1050, 527] on button "Review Order" at bounding box center [1065, 537] width 67 height 22
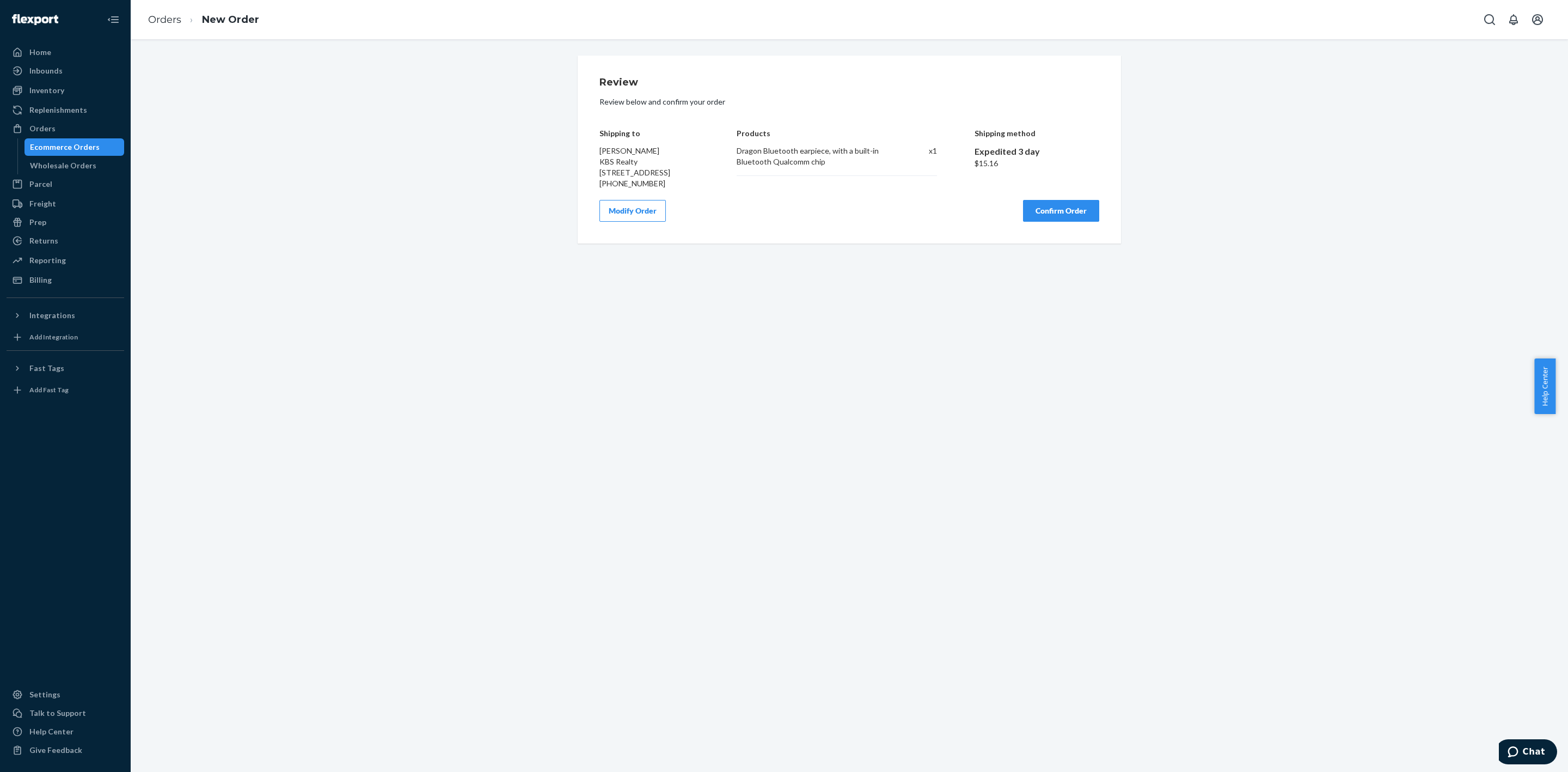
click at [1056, 221] on button "Confirm Order" at bounding box center [1061, 211] width 76 height 22
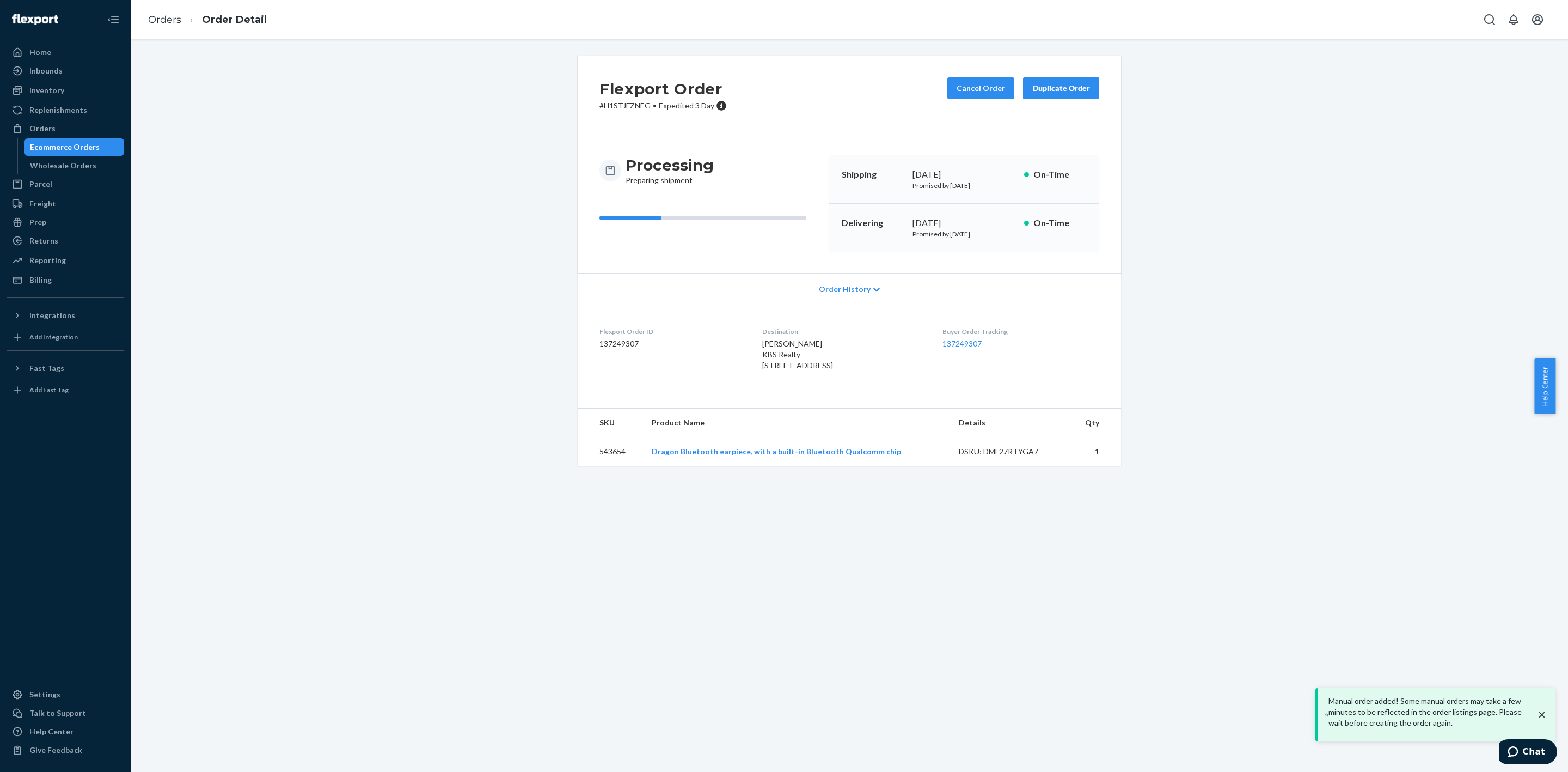
drag, startPoint x: 46, startPoint y: 130, endPoint x: 126, endPoint y: 95, distance: 87.3
click at [46, 130] on div "Orders" at bounding box center [43, 128] width 26 height 11
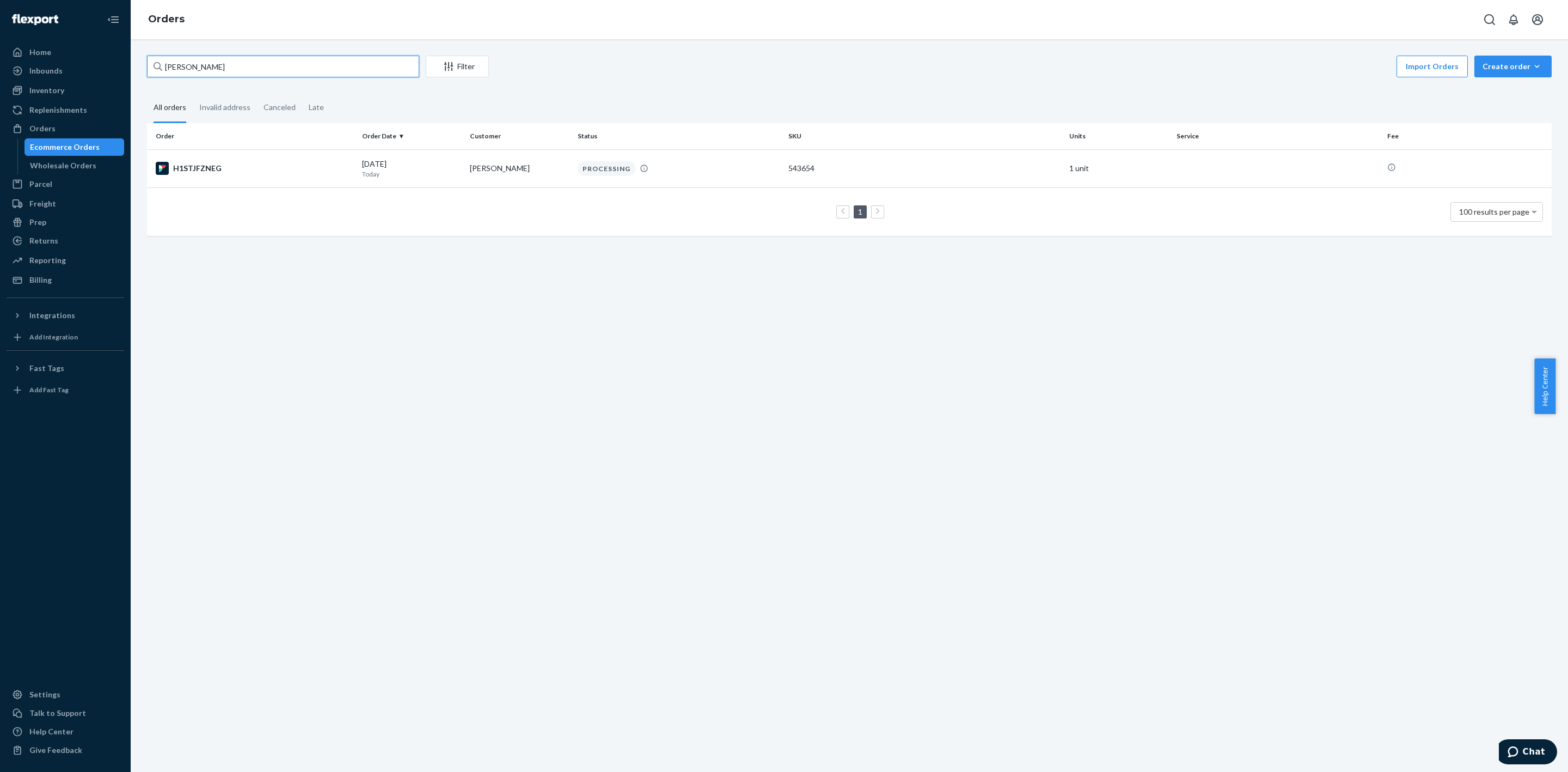
click at [230, 64] on input "[PERSON_NAME]" at bounding box center [283, 66] width 272 height 22
click at [230, 63] on input "[PERSON_NAME]" at bounding box center [283, 66] width 272 height 22
paste input "[PERSON_NAME]"
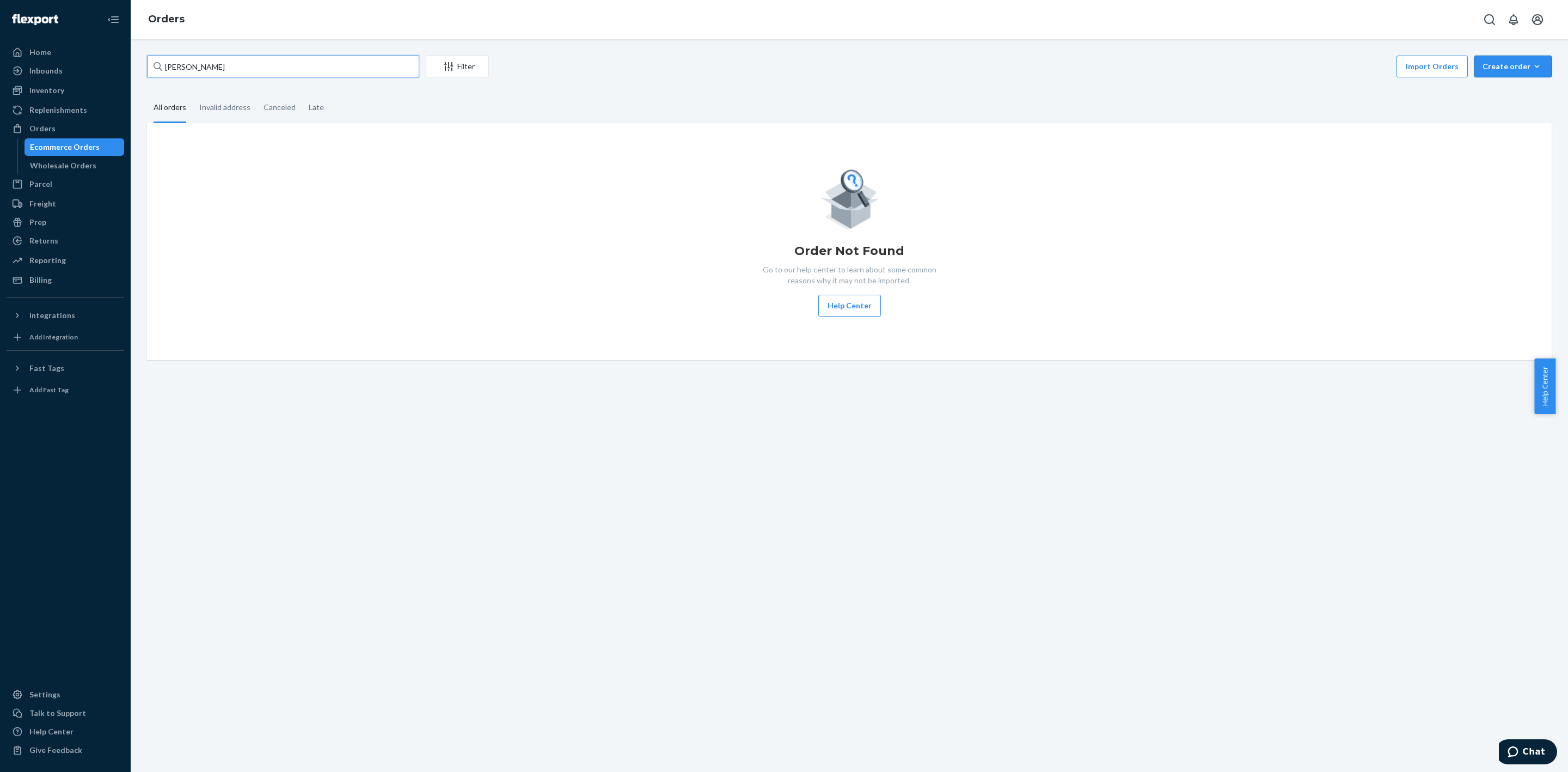
type input "[PERSON_NAME]"
click at [1508, 69] on div "Create order" at bounding box center [1513, 66] width 61 height 11
click at [1508, 91] on button "Ecommerce order" at bounding box center [1494, 79] width 97 height 23
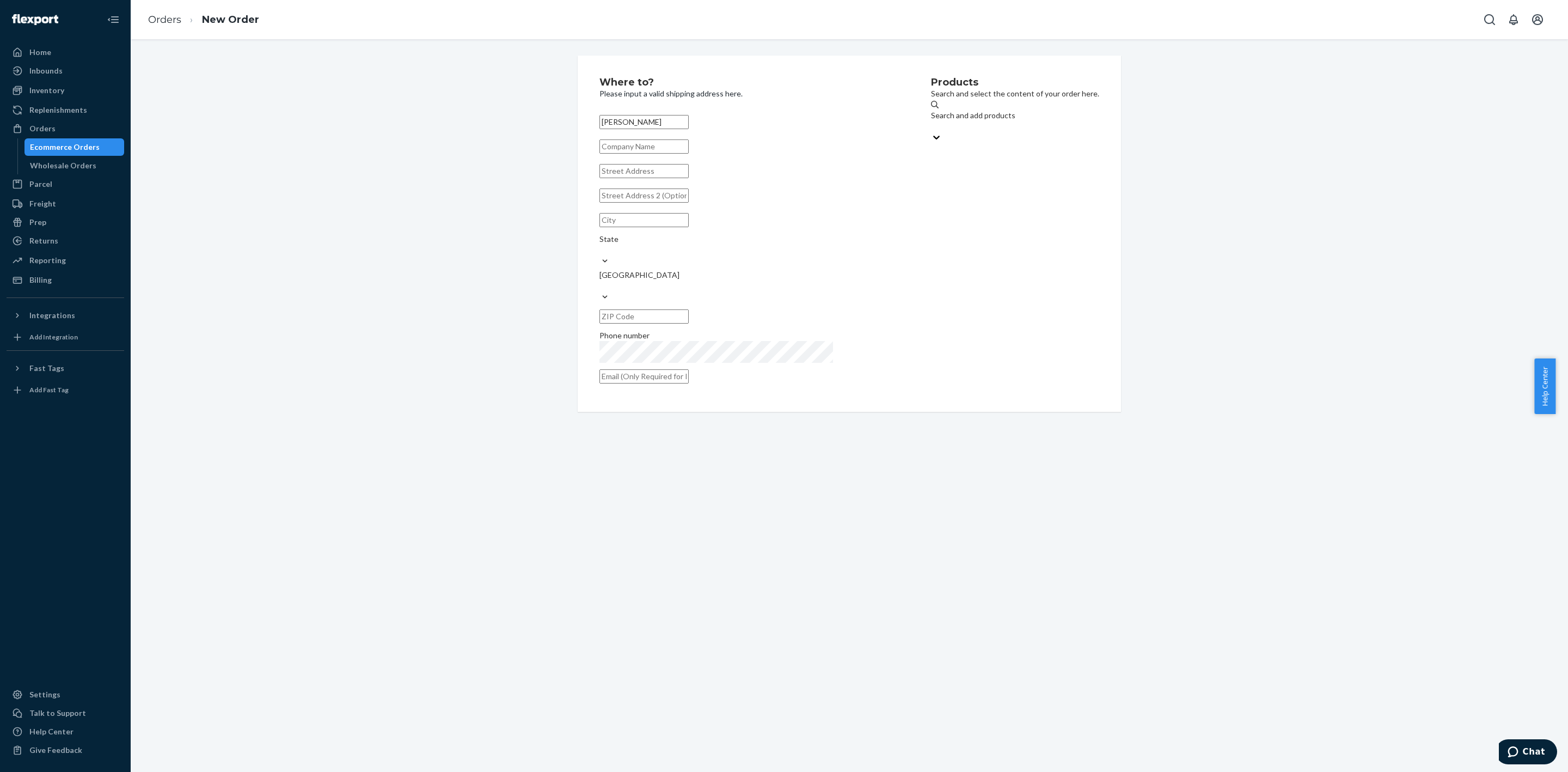
type input "[PERSON_NAME]"
click at [654, 178] on input "text" at bounding box center [644, 171] width 89 height 14
paste input "[STREET_ADDRESS]"
type input "[STREET_ADDRESS]"
click at [681, 369] on input "text" at bounding box center [644, 376] width 89 height 14
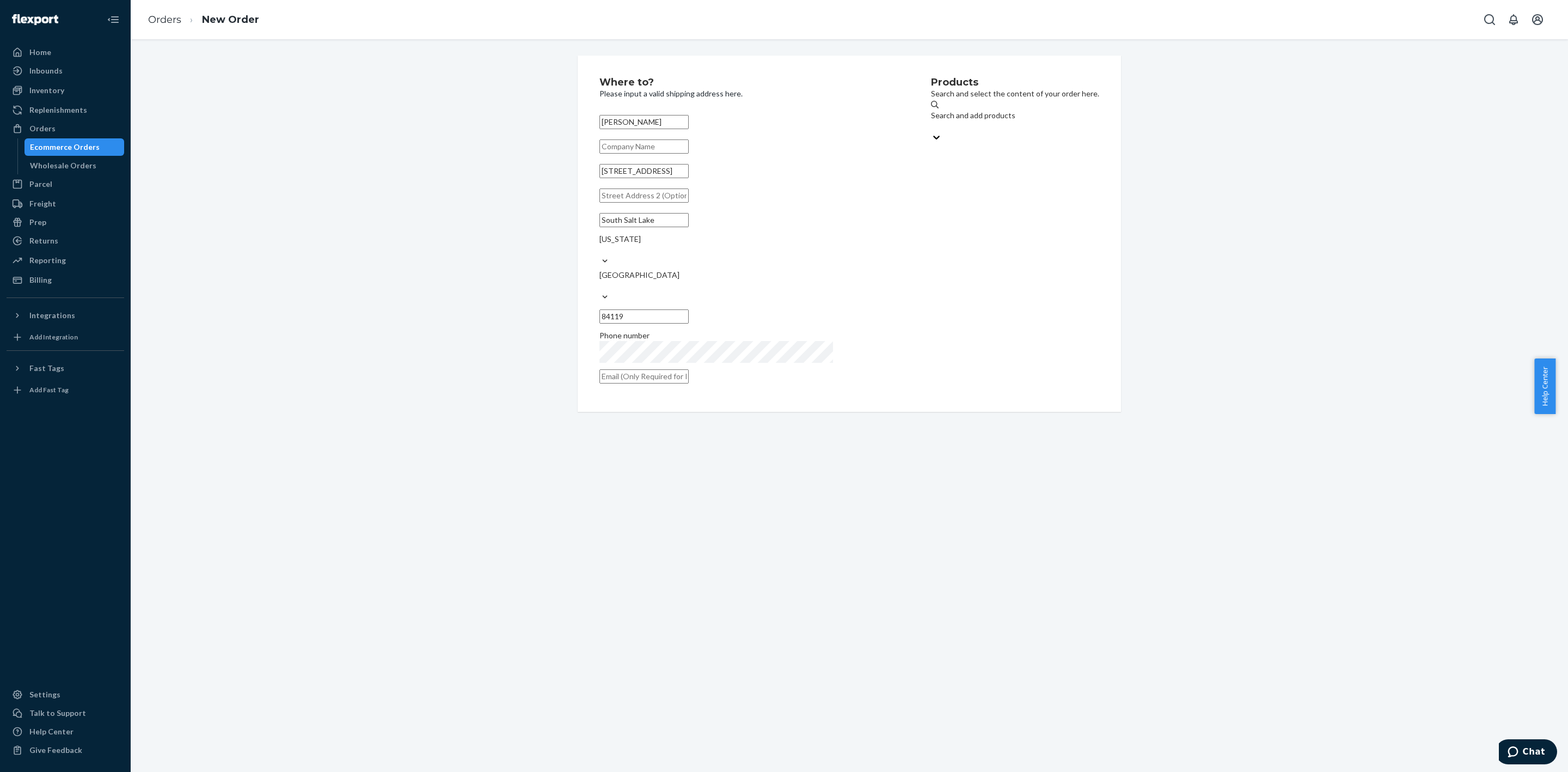
paste input "[PERSON_NAME][EMAIL_ADDRESS][PERSON_NAME][DOMAIN_NAME]"
type input "[PERSON_NAME][EMAIL_ADDRESS][PERSON_NAME][DOMAIN_NAME]"
click at [938, 118] on div "Search and add products" at bounding box center [1015, 115] width 169 height 11
click at [932, 121] on input "Search and add products" at bounding box center [931, 126] width 1 height 11
type input "PO"
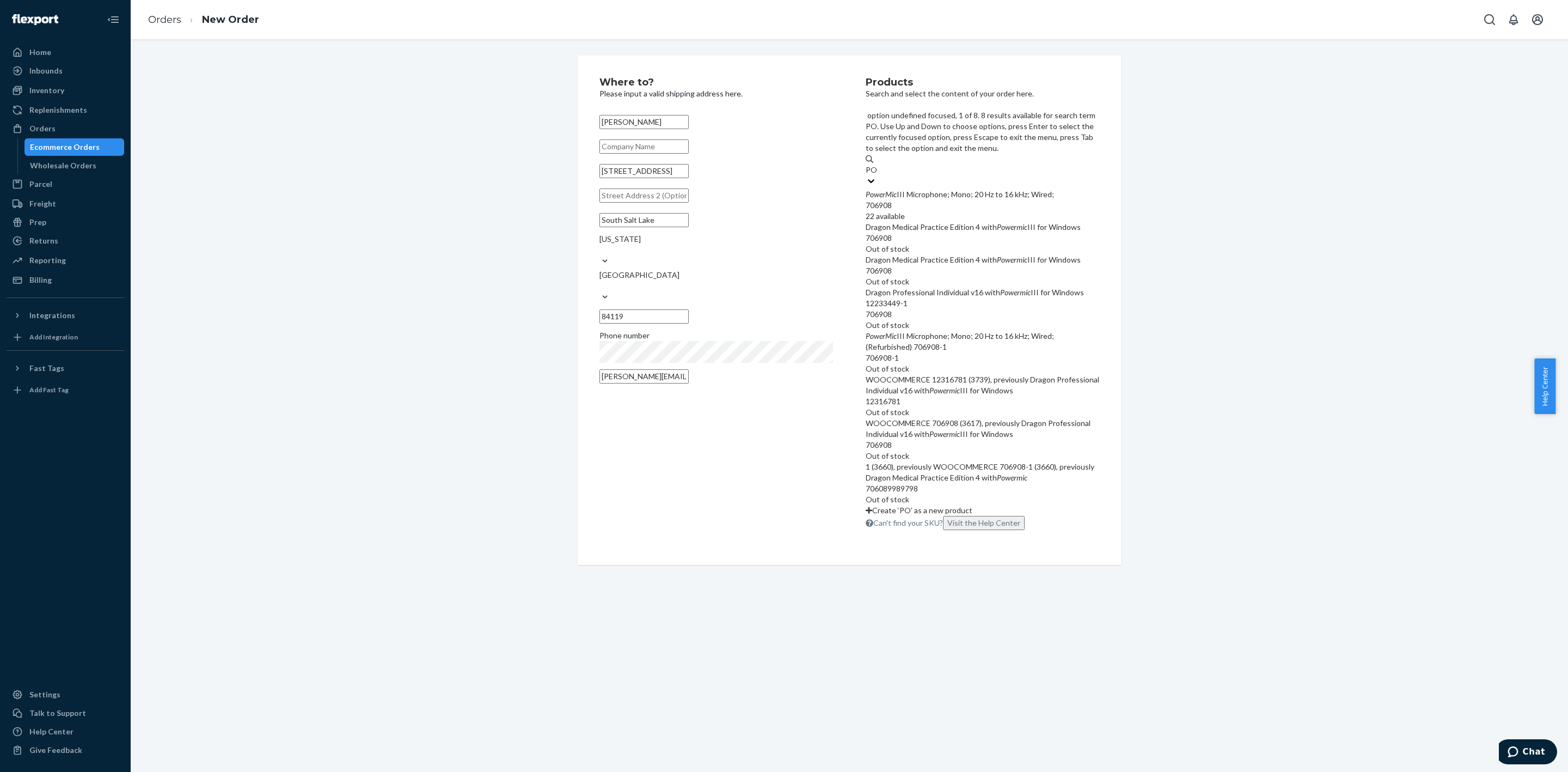
click at [969, 189] on div "PowerMic III Microphone; Mono; 20 Hz to 16 kHz; Wired;" at bounding box center [982, 194] width 233 height 11
click at [878, 164] on input "PO" at bounding box center [872, 169] width 12 height 11
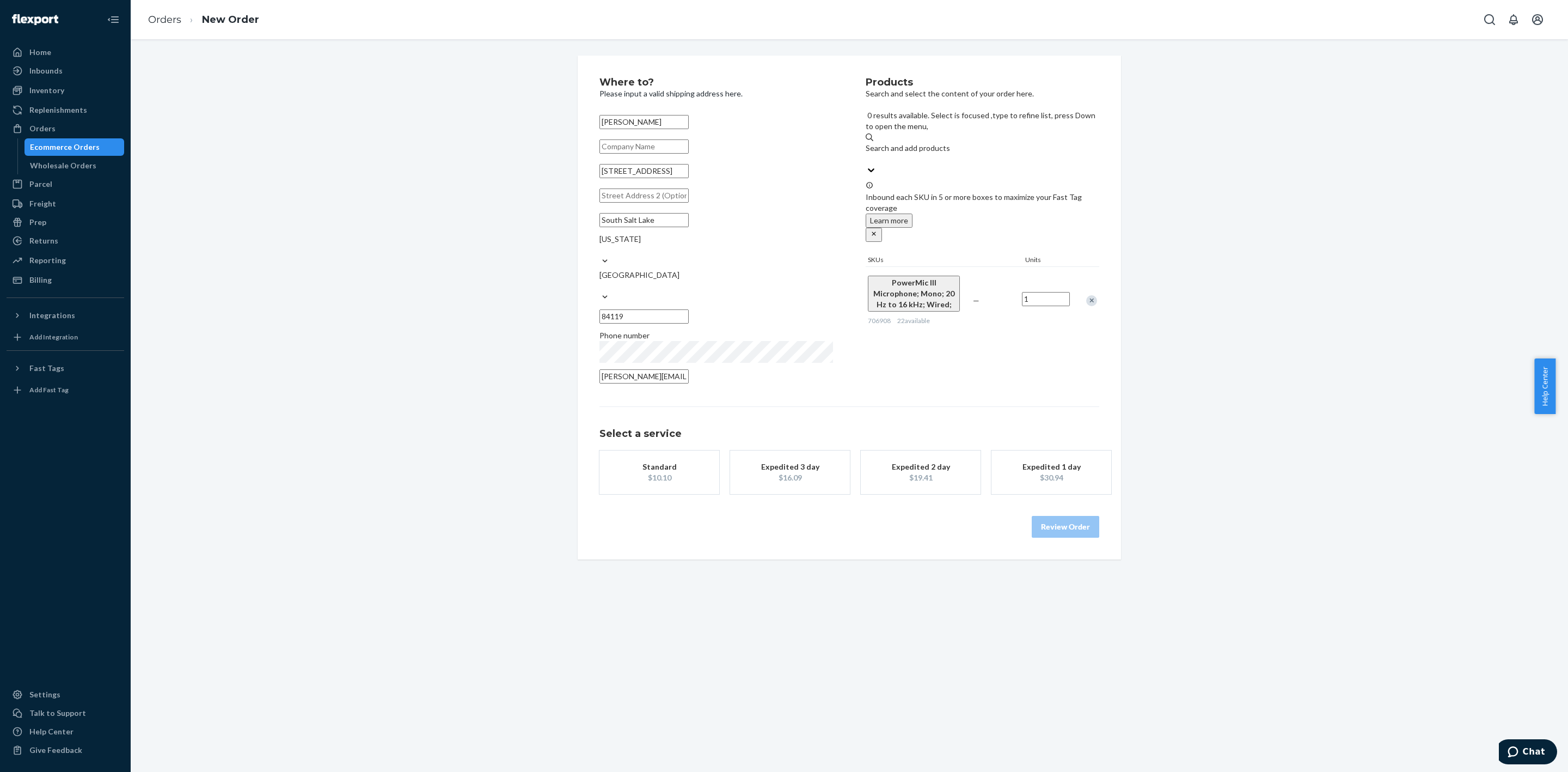
click at [775, 473] on div "$16.09" at bounding box center [790, 478] width 87 height 11
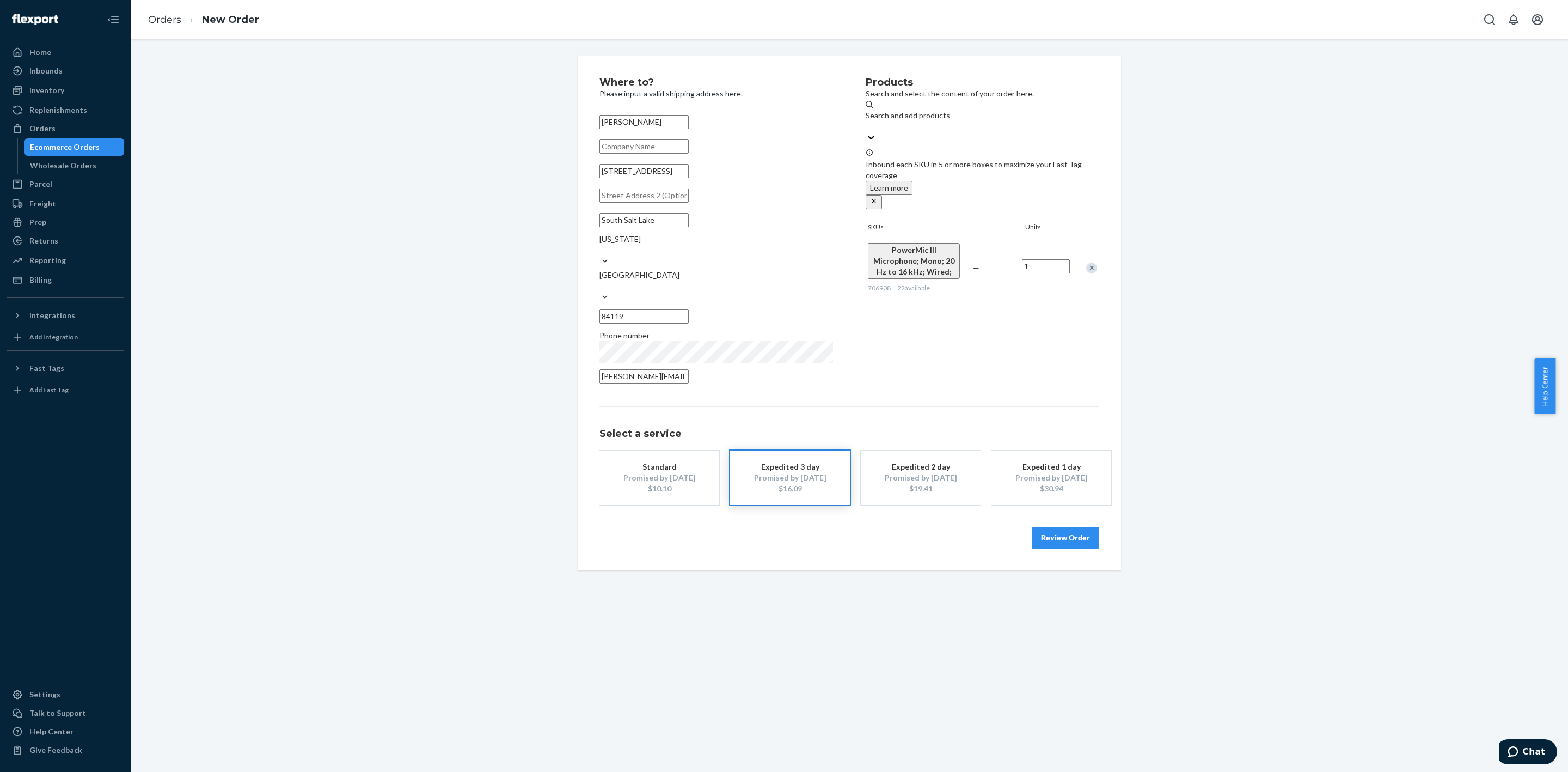
click at [1041, 527] on button "Review Order" at bounding box center [1065, 537] width 67 height 22
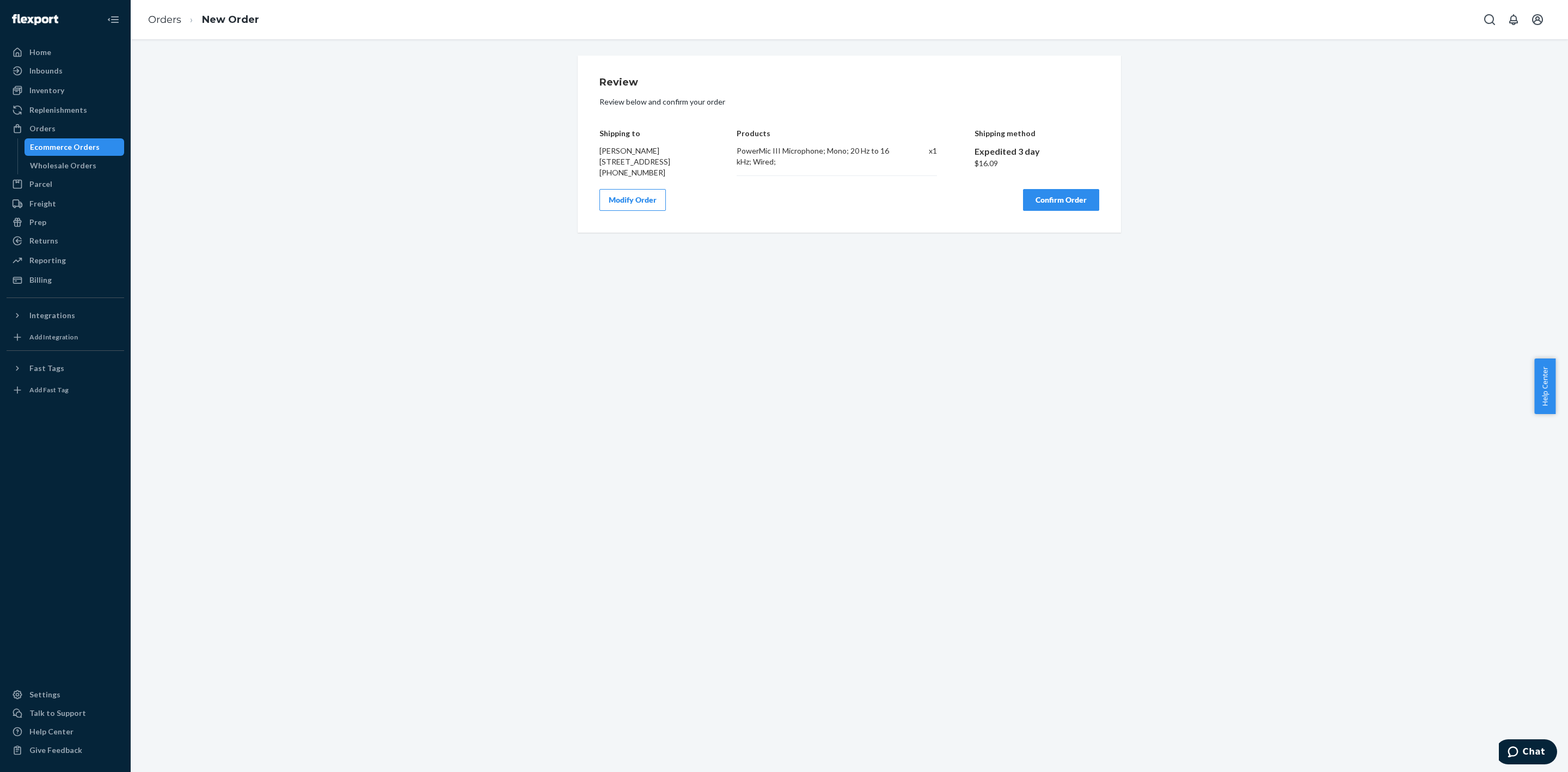
click at [1054, 208] on button "Confirm Order" at bounding box center [1061, 199] width 76 height 22
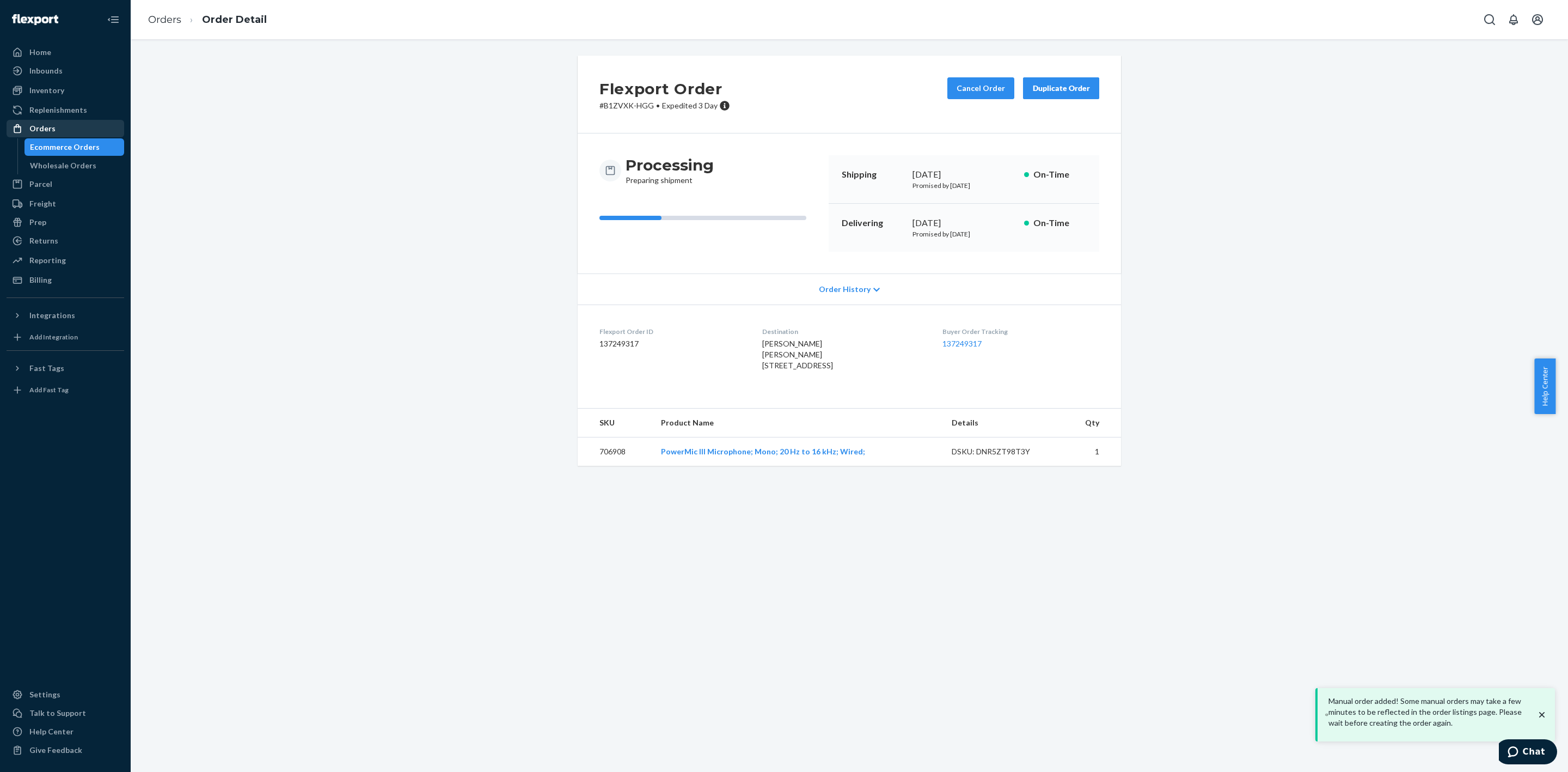
drag, startPoint x: 70, startPoint y: 128, endPoint x: 75, endPoint y: 129, distance: 5.1
click at [70, 128] on div "Orders" at bounding box center [65, 128] width 116 height 15
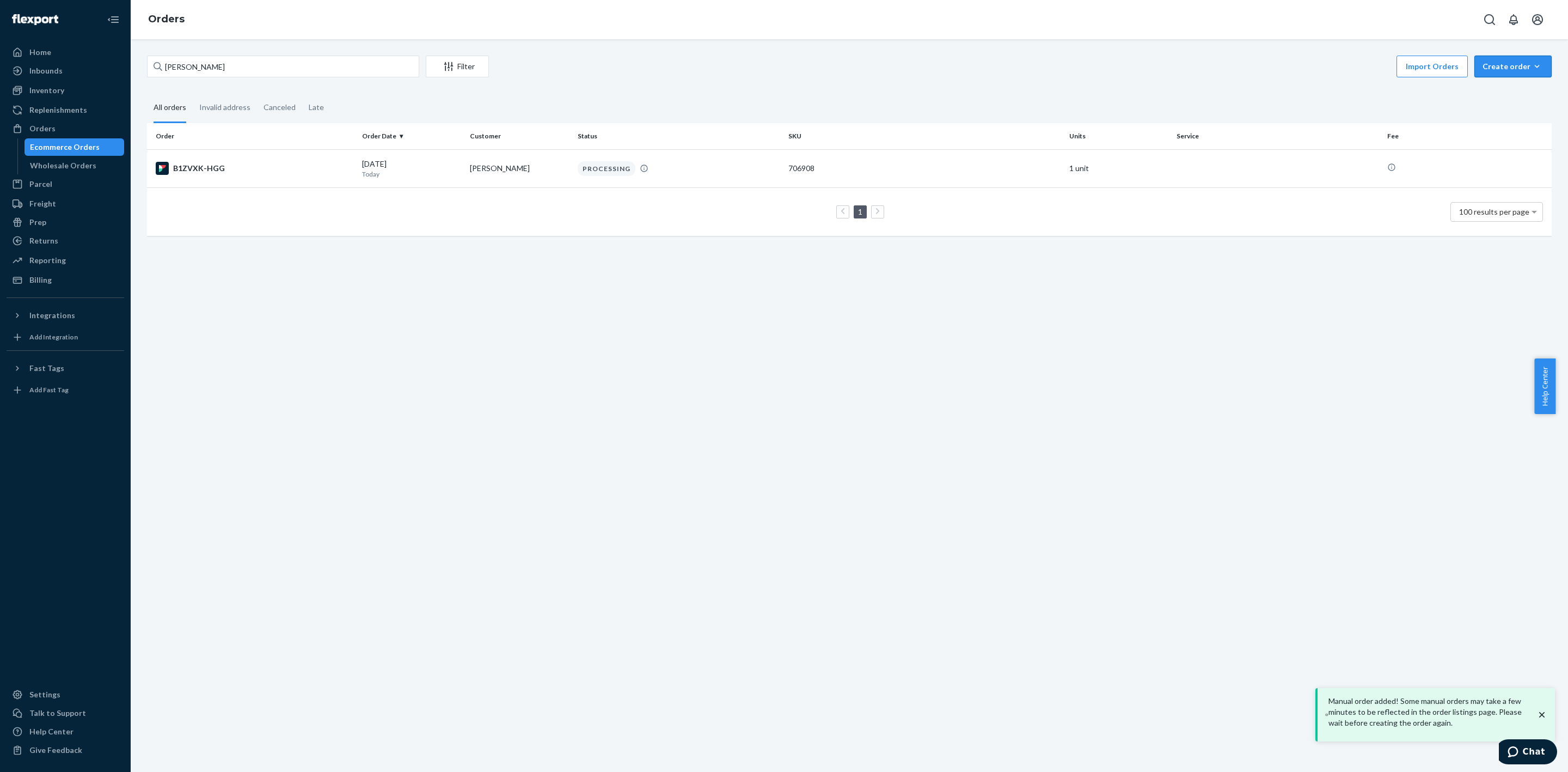
click at [1518, 69] on div "Create order" at bounding box center [1513, 66] width 61 height 11
click at [1515, 83] on span "Ecommerce order" at bounding box center [1484, 79] width 60 height 8
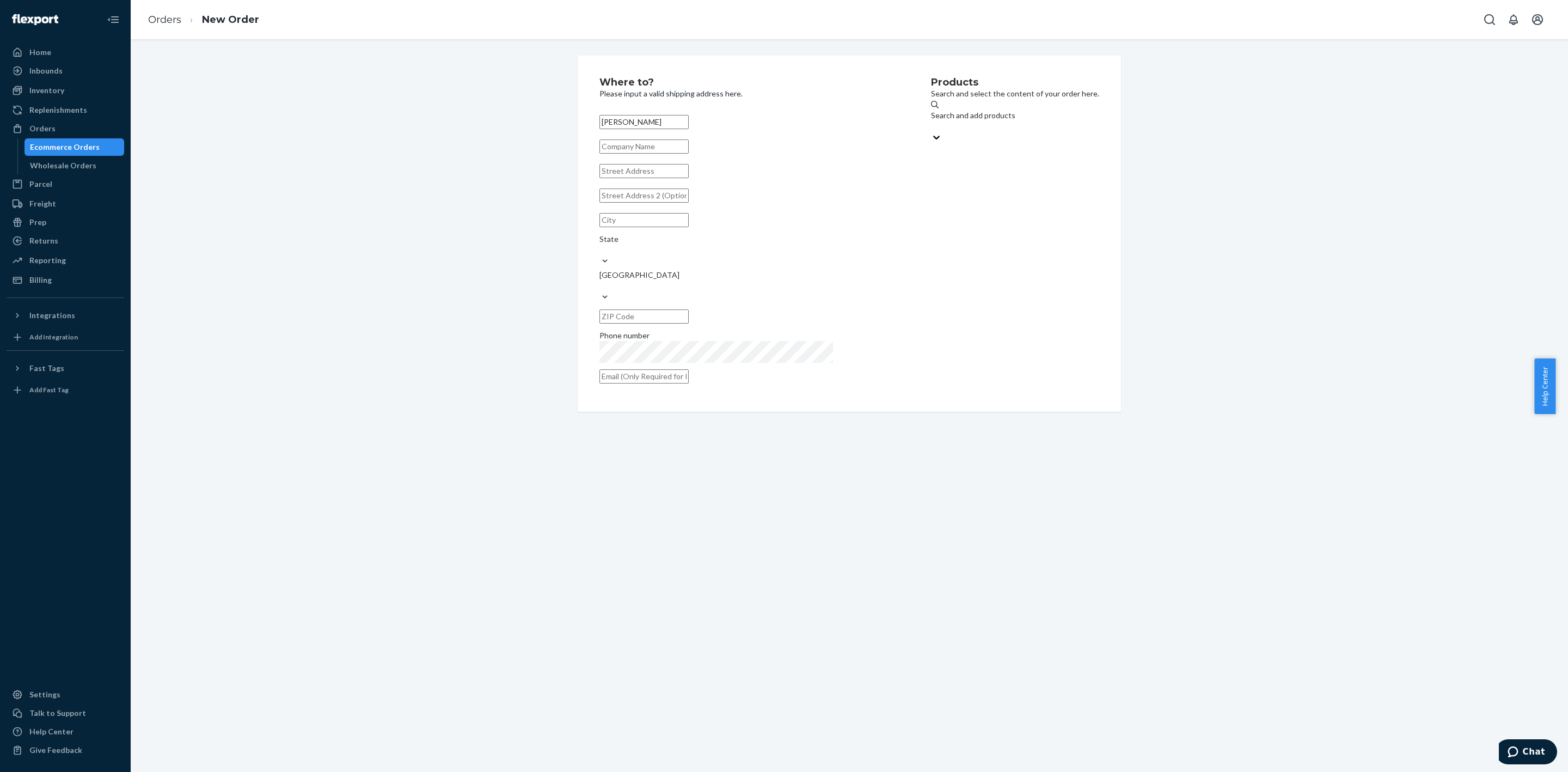
type input "[PERSON_NAME]"
click at [633, 178] on input "text" at bounding box center [644, 171] width 89 height 14
paste input "[STREET_ADDRESS]"
type input "[STREET_ADDRESS]"
click at [689, 369] on input "text" at bounding box center [644, 376] width 89 height 14
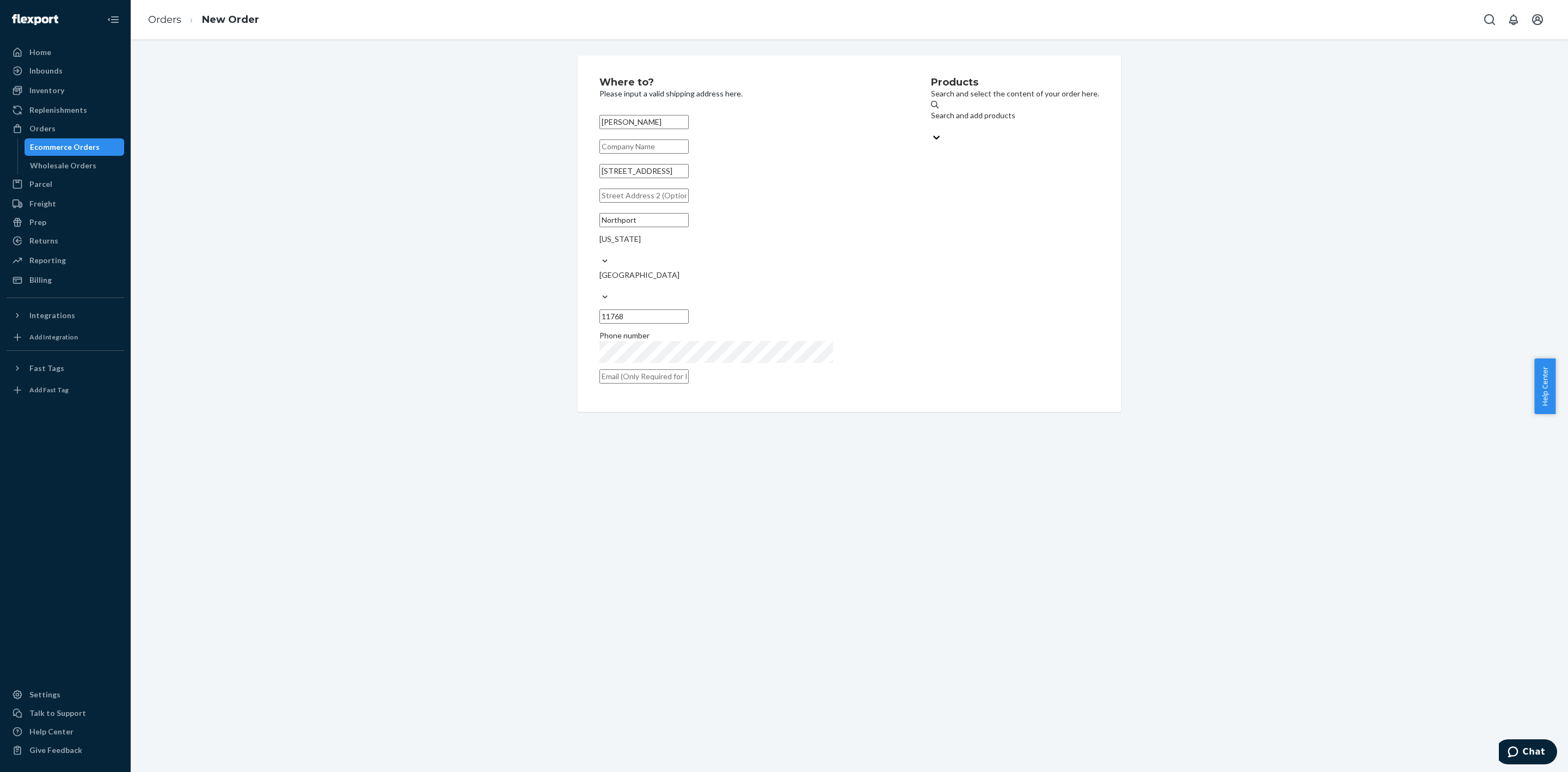
paste input "[EMAIL_ADDRESS][DOMAIN_NAME]"
type input "[EMAIL_ADDRESS][DOMAIN_NAME]"
click at [939, 154] on div "Search and add products" at bounding box center [982, 159] width 233 height 11
click at [867, 164] on input "0 results available. Use Up and Down to choose options, press Enter to select t…" at bounding box center [867, 169] width 1 height 11
type input "PO"
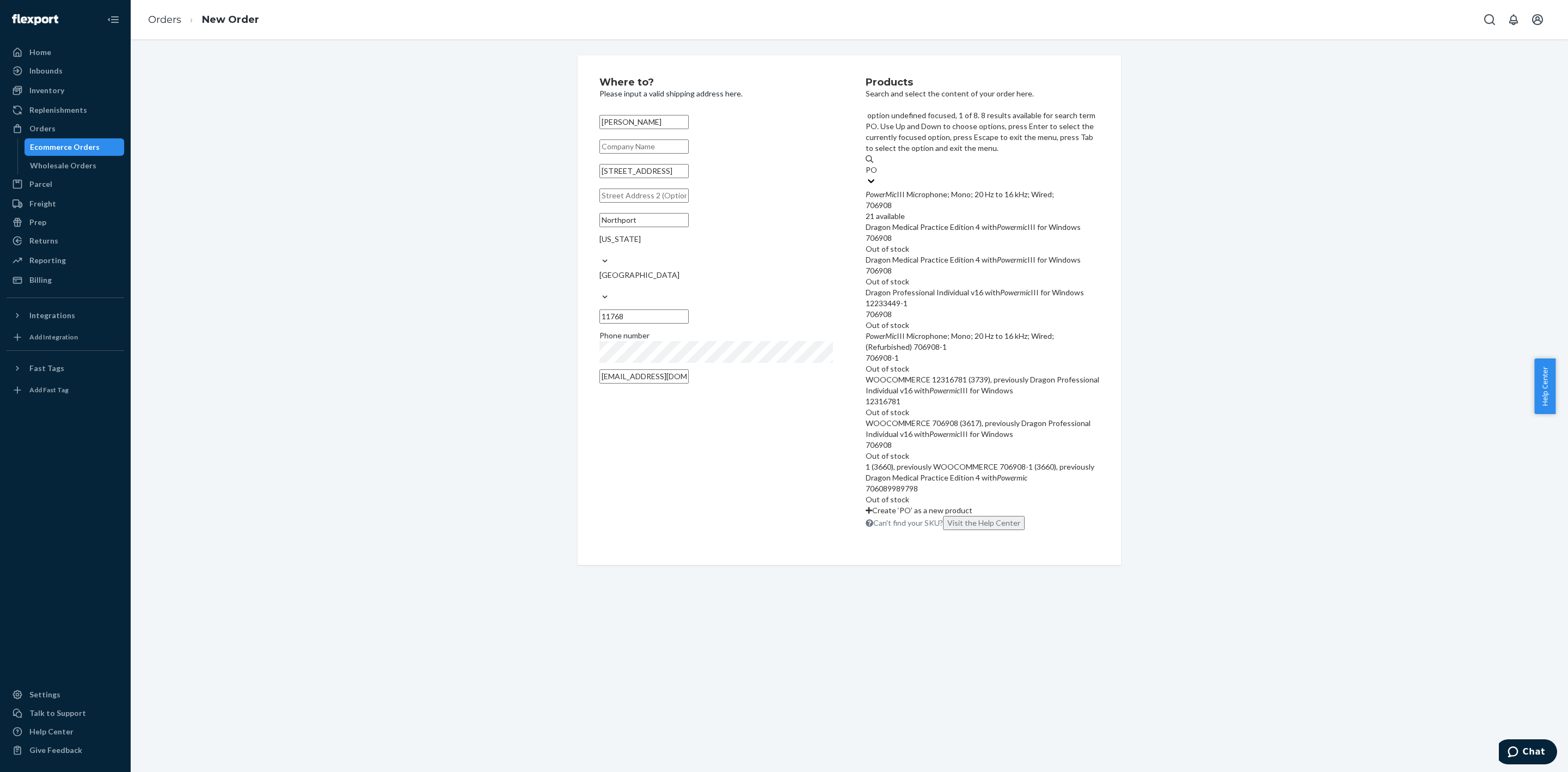
click at [943, 189] on div "PowerMic III Microphone; Mono; 20 Hz to 16 kHz; Wired;" at bounding box center [982, 194] width 233 height 11
click at [878, 164] on input "PO" at bounding box center [872, 169] width 12 height 11
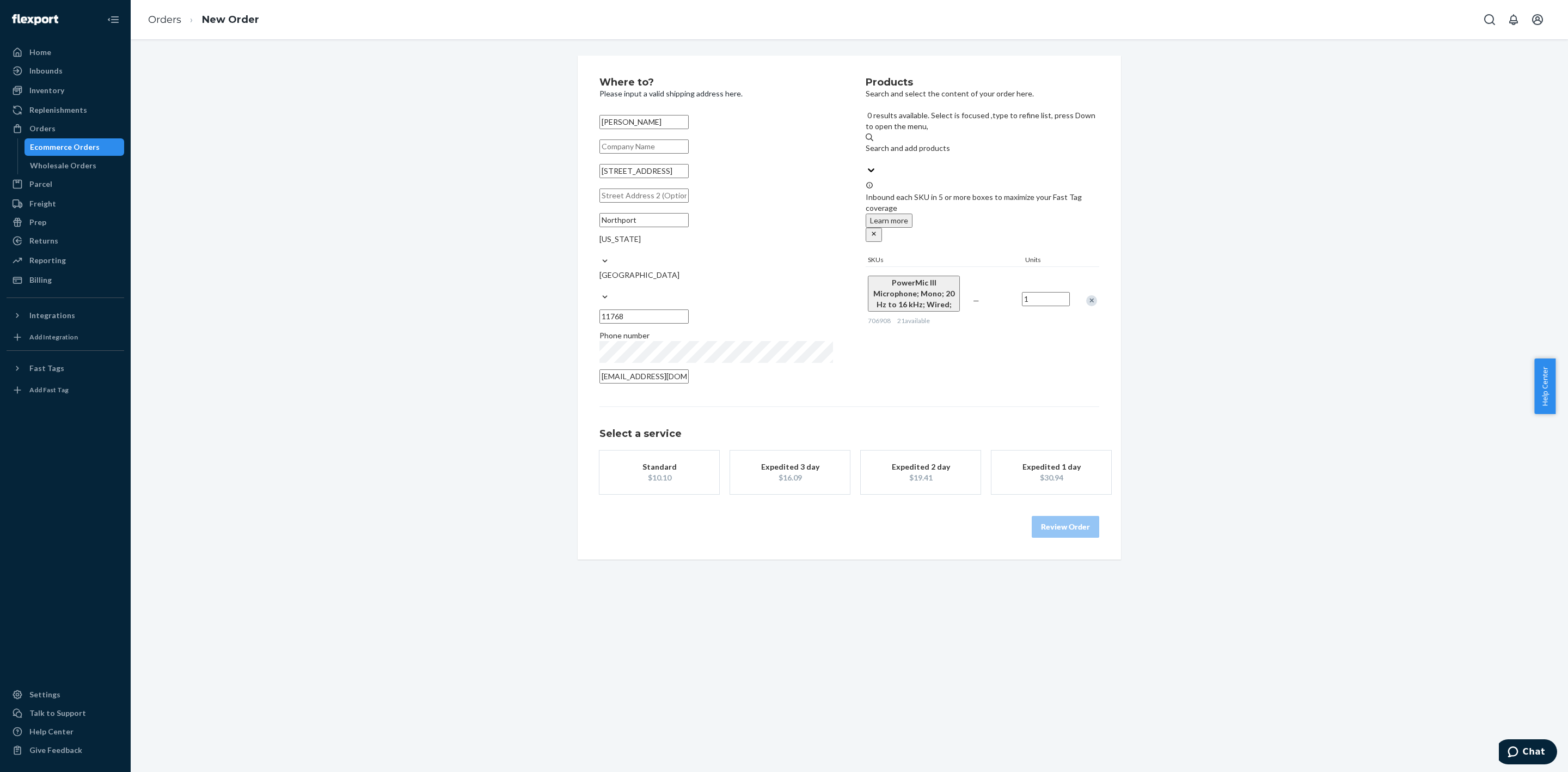
click at [794, 473] on div "$16.09" at bounding box center [790, 478] width 87 height 11
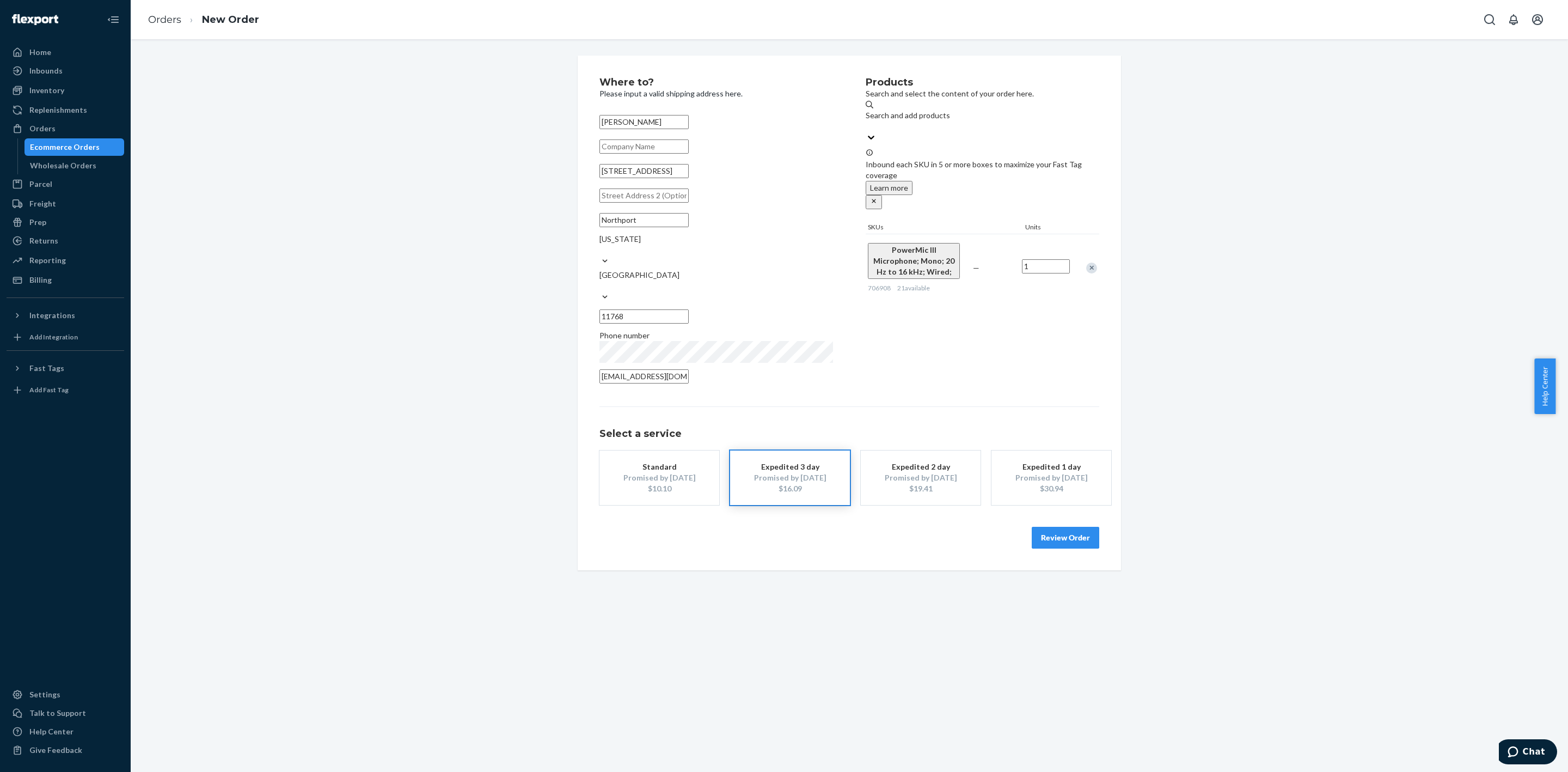
click at [1045, 527] on button "Review Order" at bounding box center [1065, 537] width 67 height 22
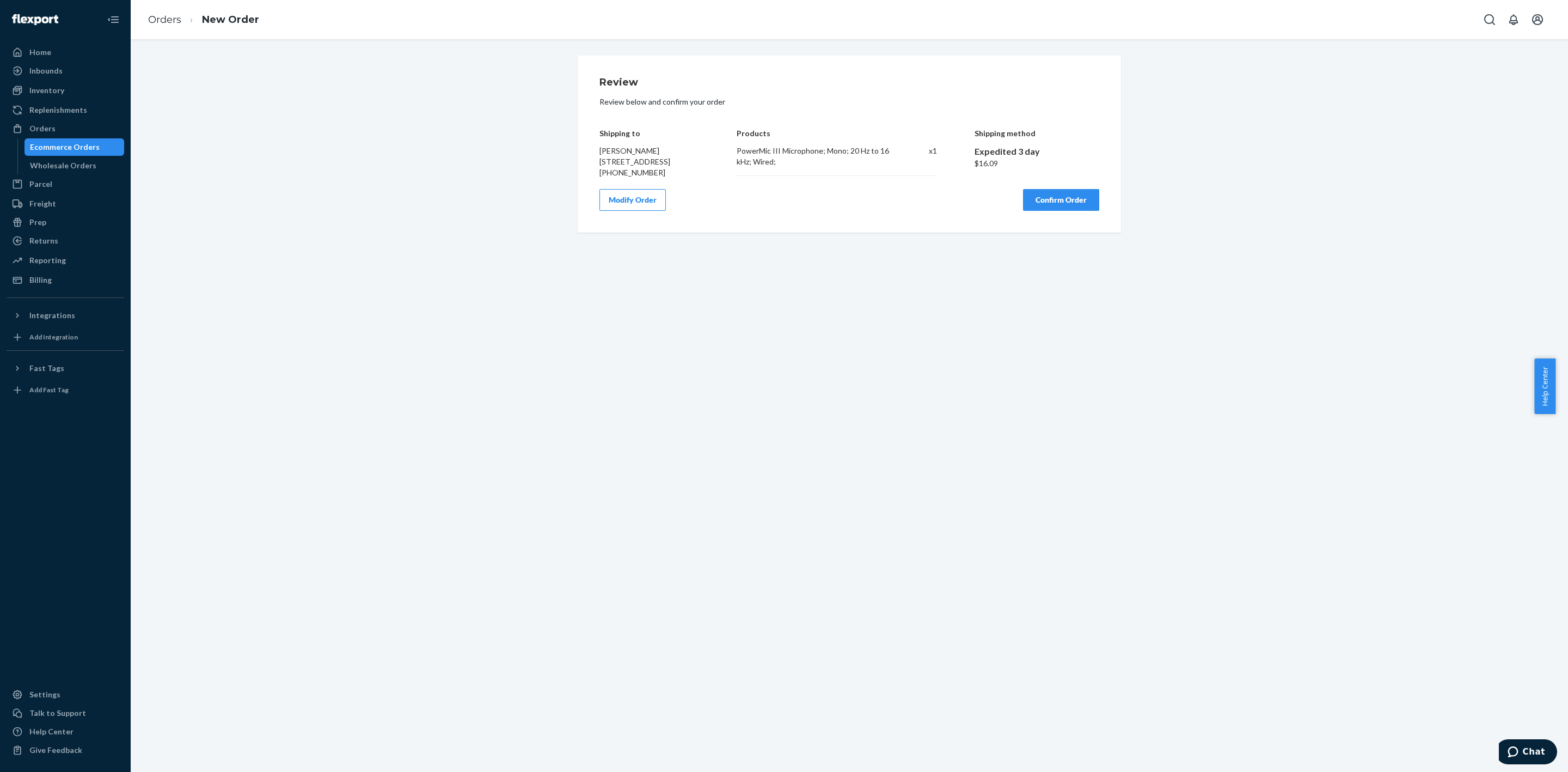
click at [1053, 208] on button "Confirm Order" at bounding box center [1061, 199] width 76 height 22
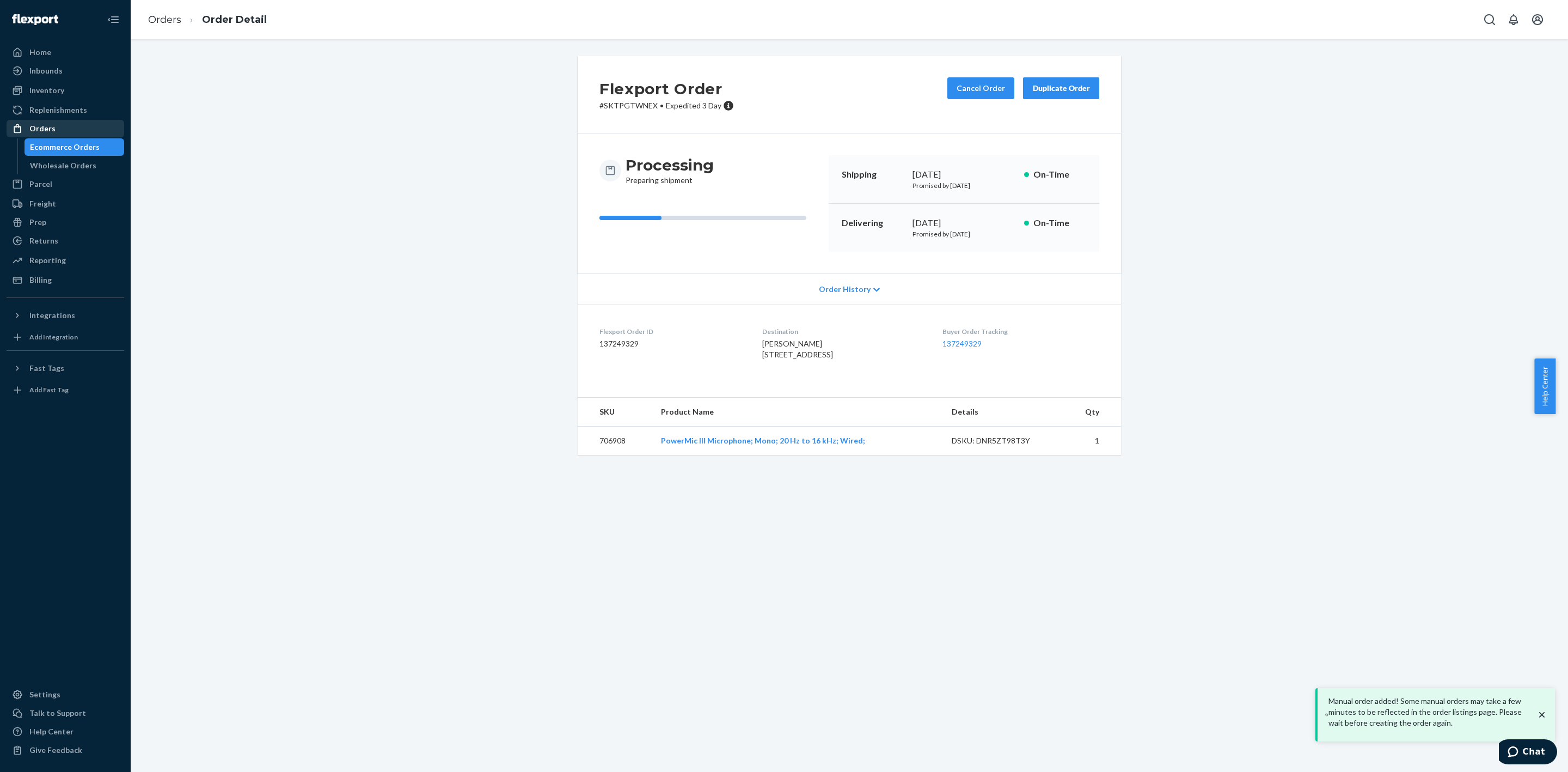
click at [50, 120] on link "Orders" at bounding box center [65, 128] width 118 height 18
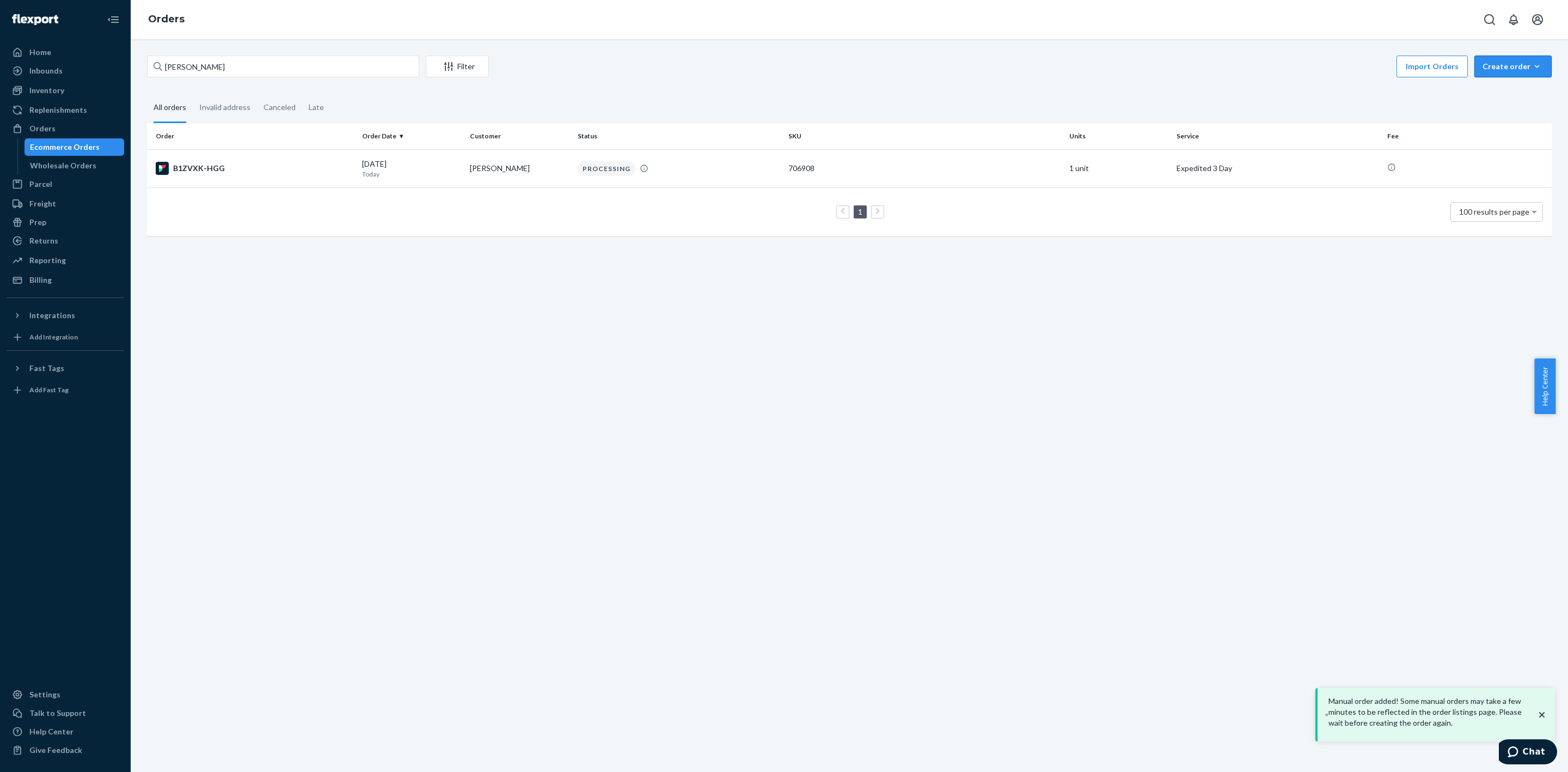
click at [1498, 70] on div "Create order" at bounding box center [1513, 66] width 61 height 11
click at [1493, 83] on span "Ecommerce order" at bounding box center [1484, 79] width 60 height 8
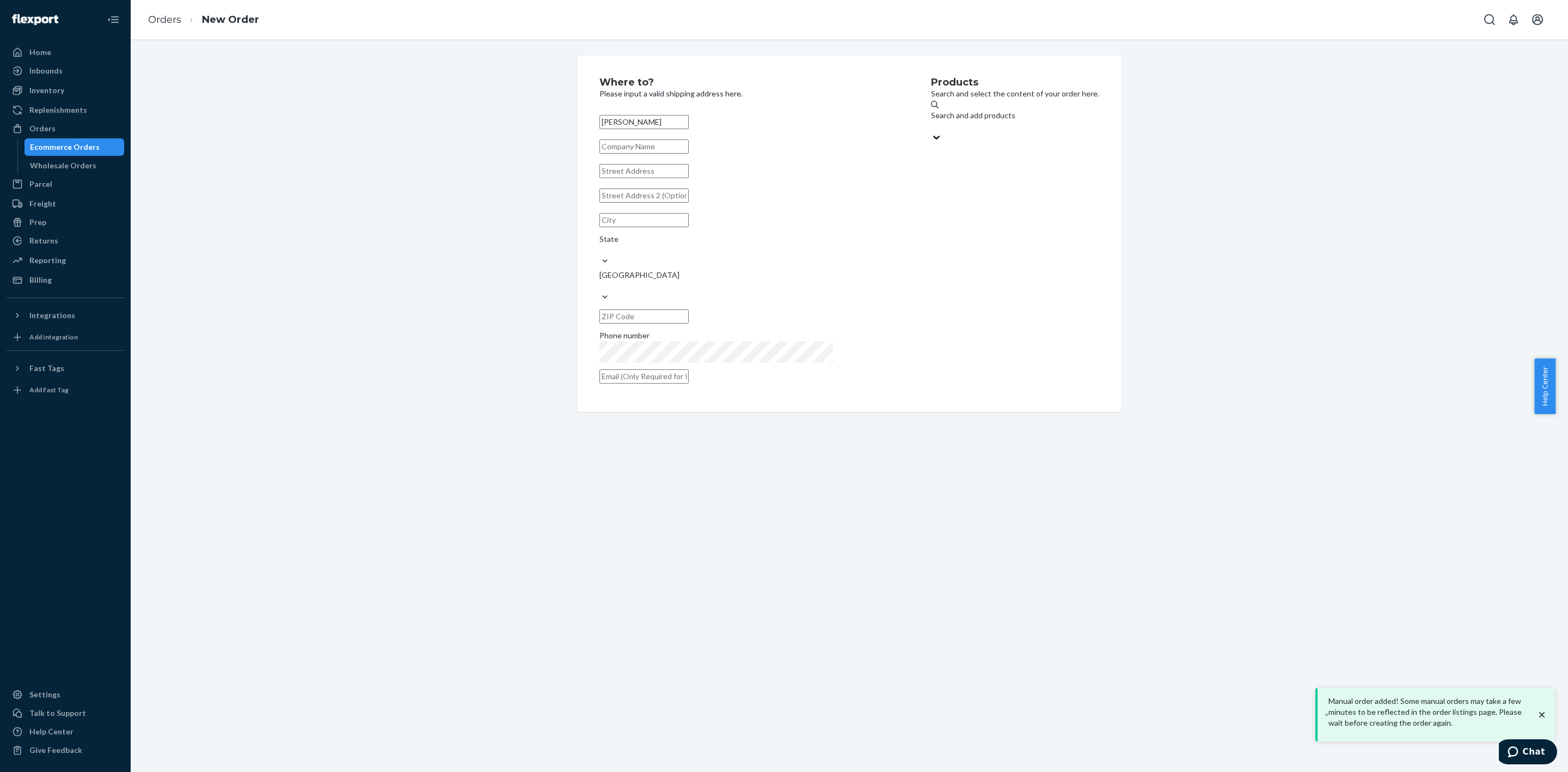
type input "[PERSON_NAME]"
click at [631, 154] on input "text" at bounding box center [644, 147] width 89 height 14
paste input "All Med Health"
type input "All Med Health"
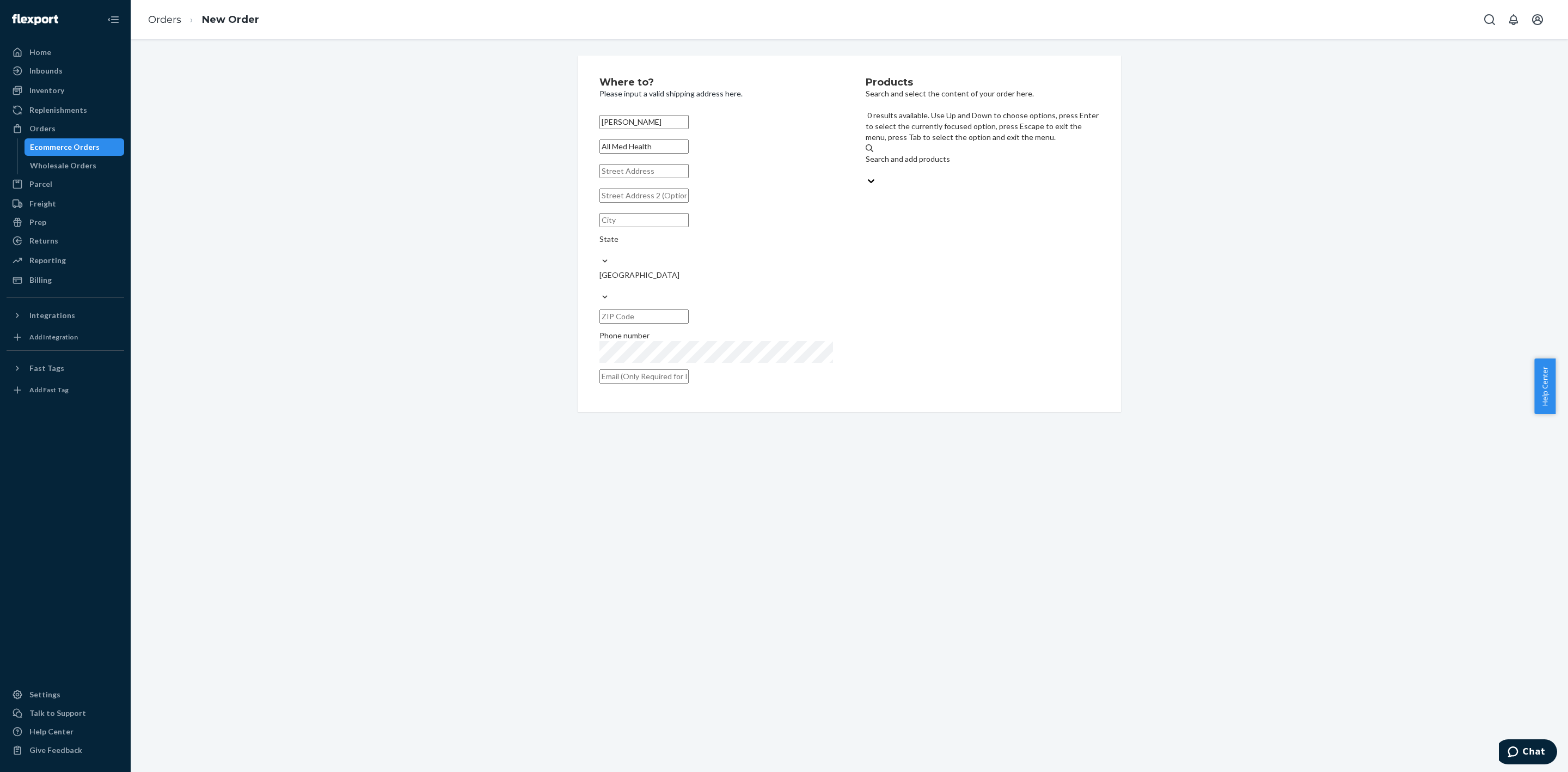
click at [933, 154] on div "Search and add products" at bounding box center [982, 159] width 233 height 11
click at [867, 164] on input "0 results available. Use Up and Down to choose options, press Enter to select t…" at bounding box center [867, 169] width 1 height 11
click at [637, 178] on input "text" at bounding box center [644, 171] width 89 height 14
paste input "[STREET_ADDRESS][PERSON_NAME] [STREET_ADDRESS]"
type input "[STREET_ADDRESS][PERSON_NAME] [STREET_ADDRESS]"
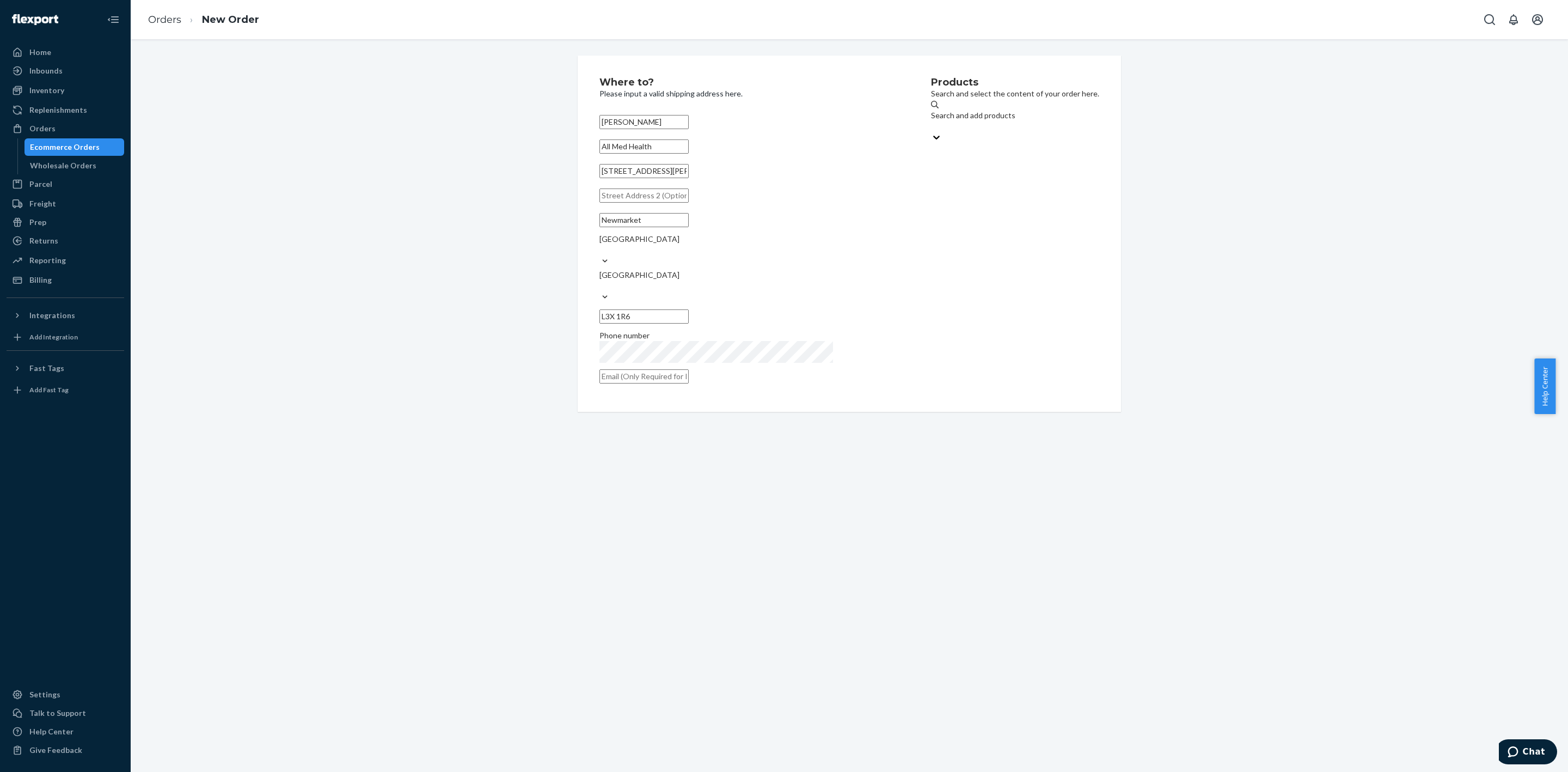
click at [665, 369] on input "text" at bounding box center [644, 376] width 89 height 14
paste input "[EMAIL_ADDRESS][DOMAIN_NAME]"
type input "[EMAIL_ADDRESS][DOMAIN_NAME]"
click at [943, 116] on div "Search and add products" at bounding box center [1015, 115] width 169 height 11
click at [932, 121] on input "Search and add products" at bounding box center [931, 126] width 1 height 11
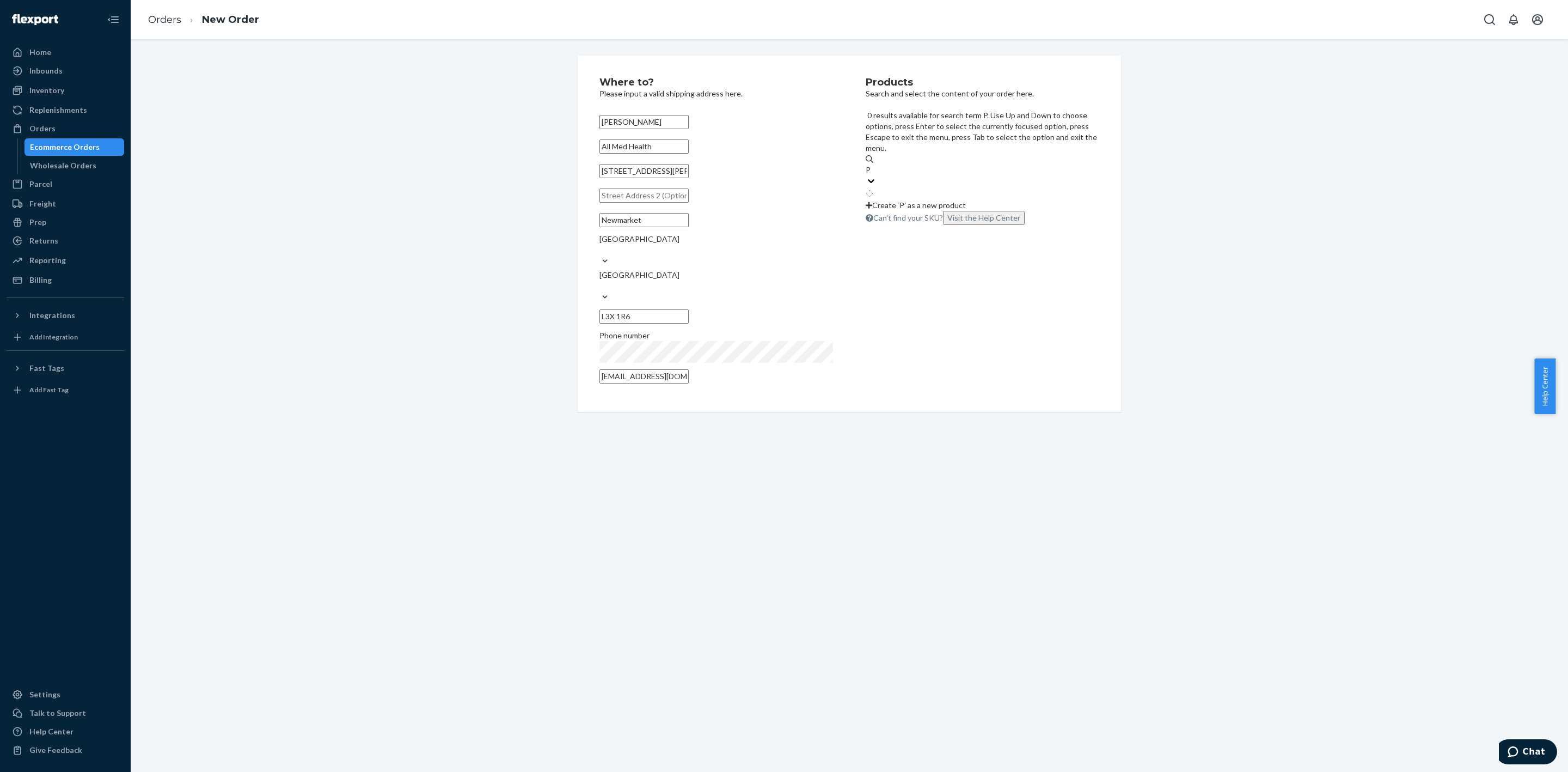
type input "PO"
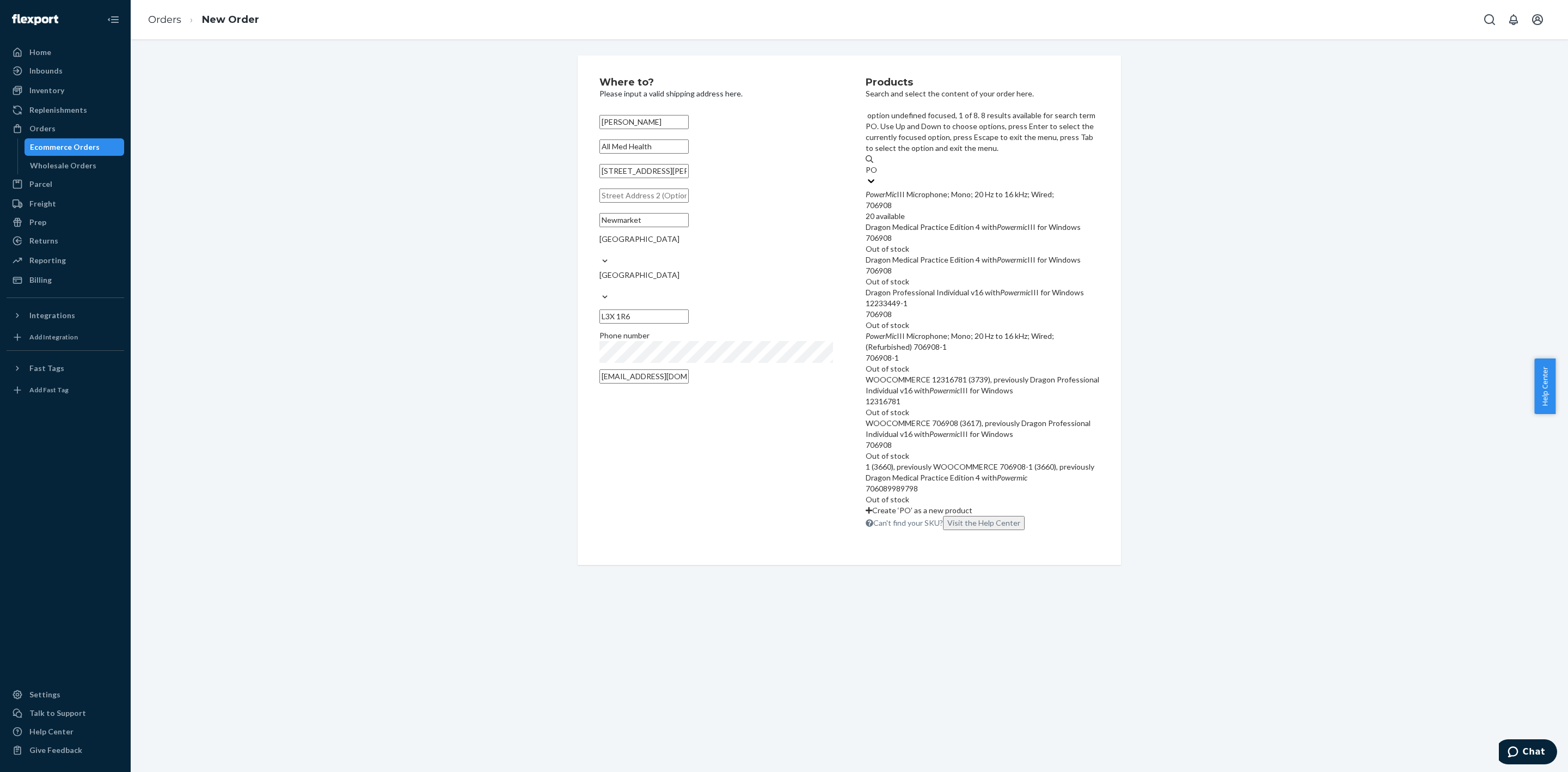
click at [951, 189] on div "PowerMic III Microphone; Mono; 20 Hz to 16 kHz; Wired;" at bounding box center [982, 194] width 233 height 11
click at [878, 164] on input "PO" at bounding box center [872, 169] width 12 height 11
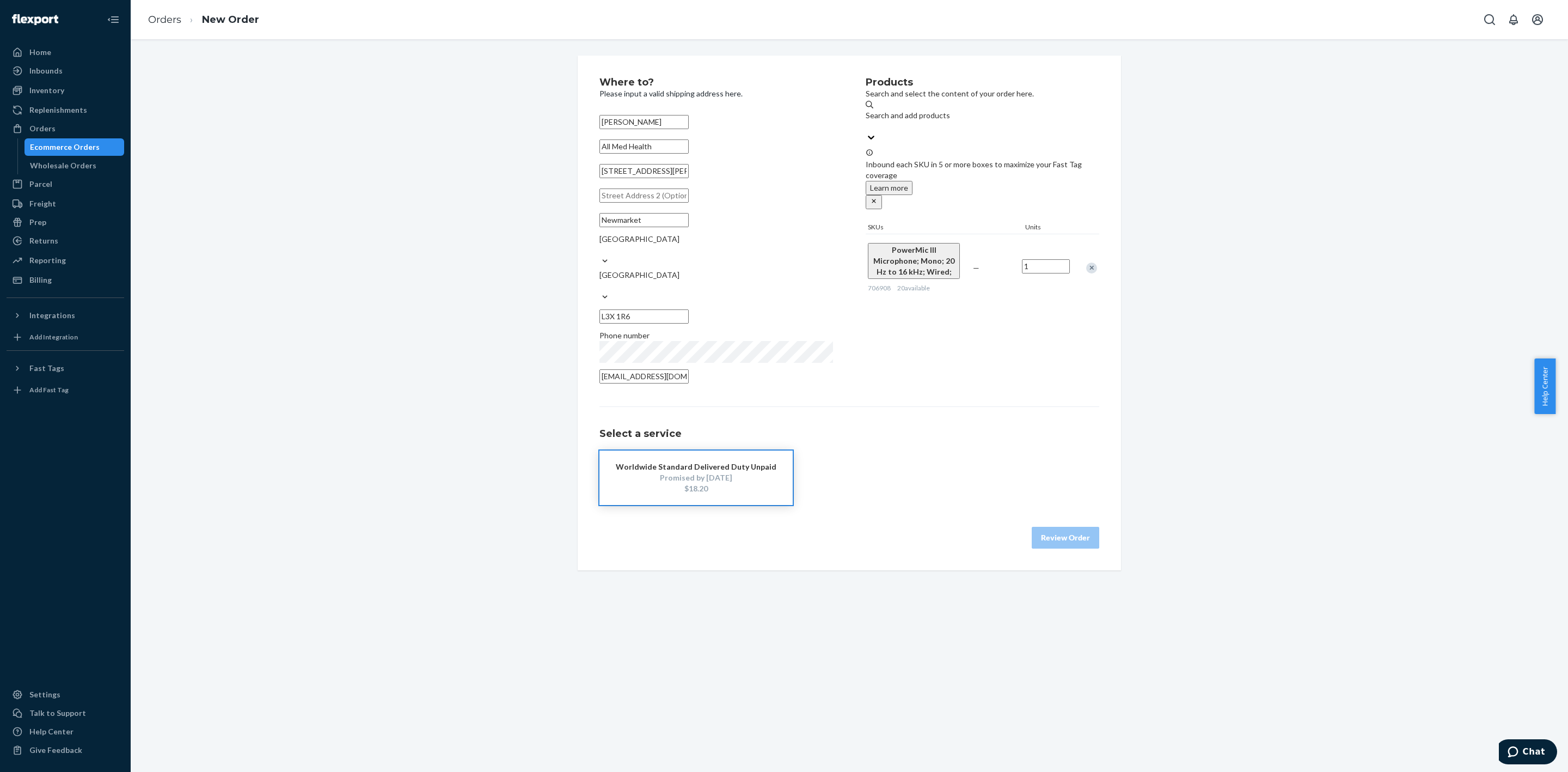
click at [1045, 259] on input "1" at bounding box center [1046, 266] width 48 height 14
type input "2"
click at [927, 383] on div "Where to? Please input a valid shipping address here. [PERSON_NAME] All Med Hea…" at bounding box center [849, 313] width 500 height 471
click at [732, 473] on div "Promised by [DATE]" at bounding box center [696, 478] width 160 height 11
click at [1049, 527] on button "Review Order" at bounding box center [1065, 537] width 67 height 22
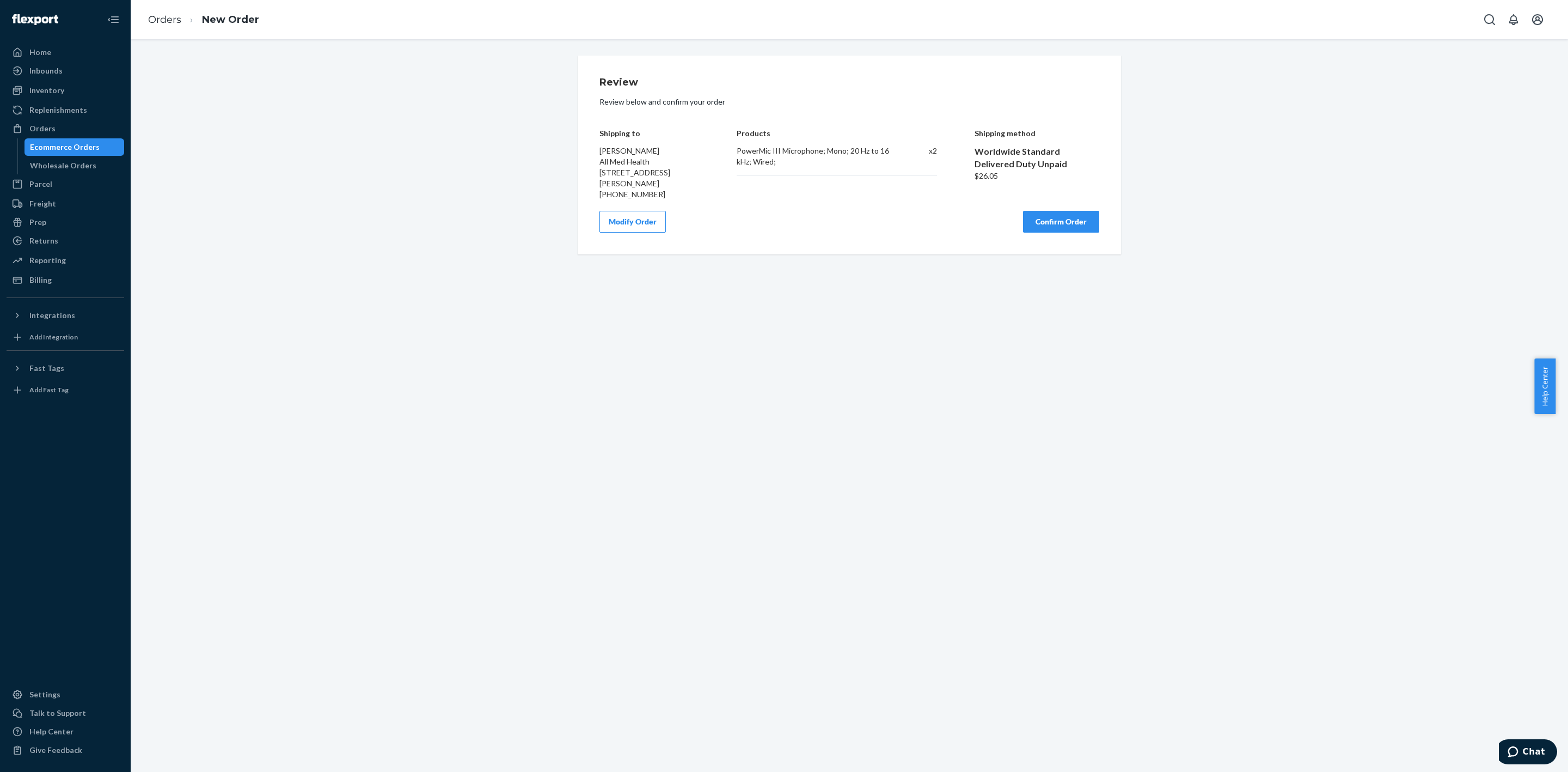
click at [1055, 233] on div "Review Review below and confirm your order Shipping to [PERSON_NAME] All Med He…" at bounding box center [850, 155] width 543 height 199
click at [1048, 222] on button "Confirm Order" at bounding box center [1061, 221] width 76 height 22
